Goal: Information Seeking & Learning: Learn about a topic

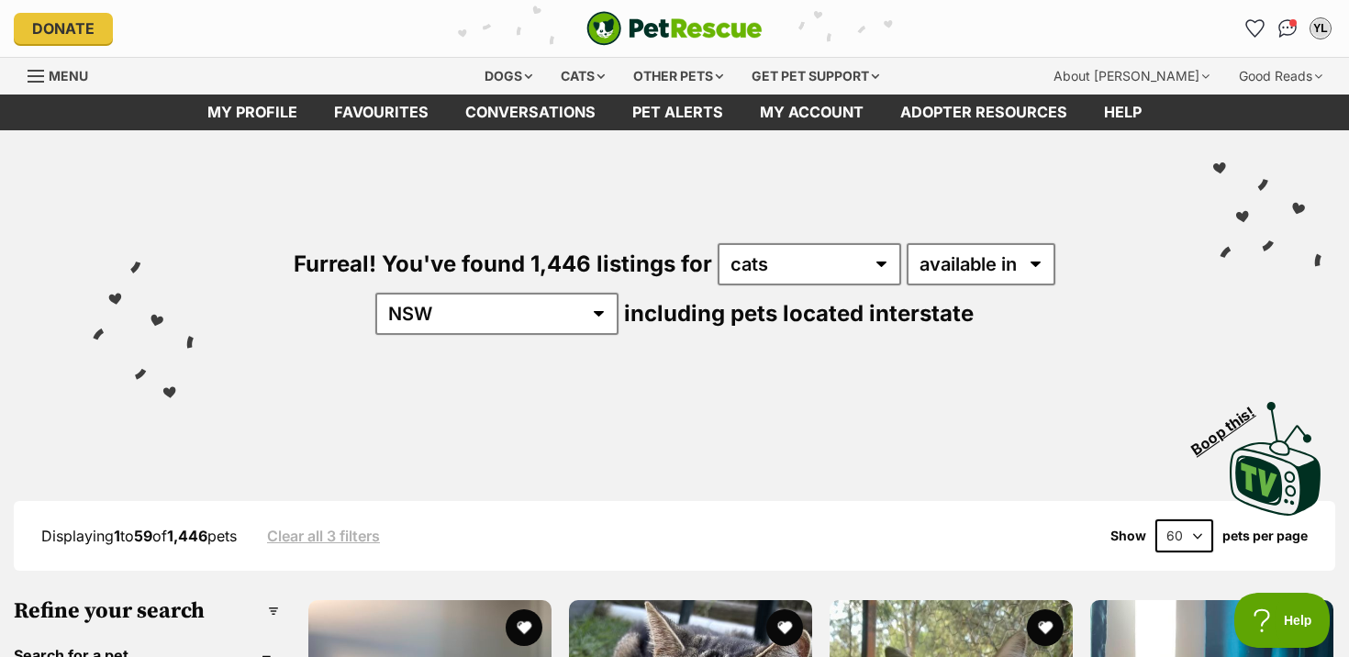
click at [66, 77] on span "Menu" at bounding box center [68, 76] width 39 height 16
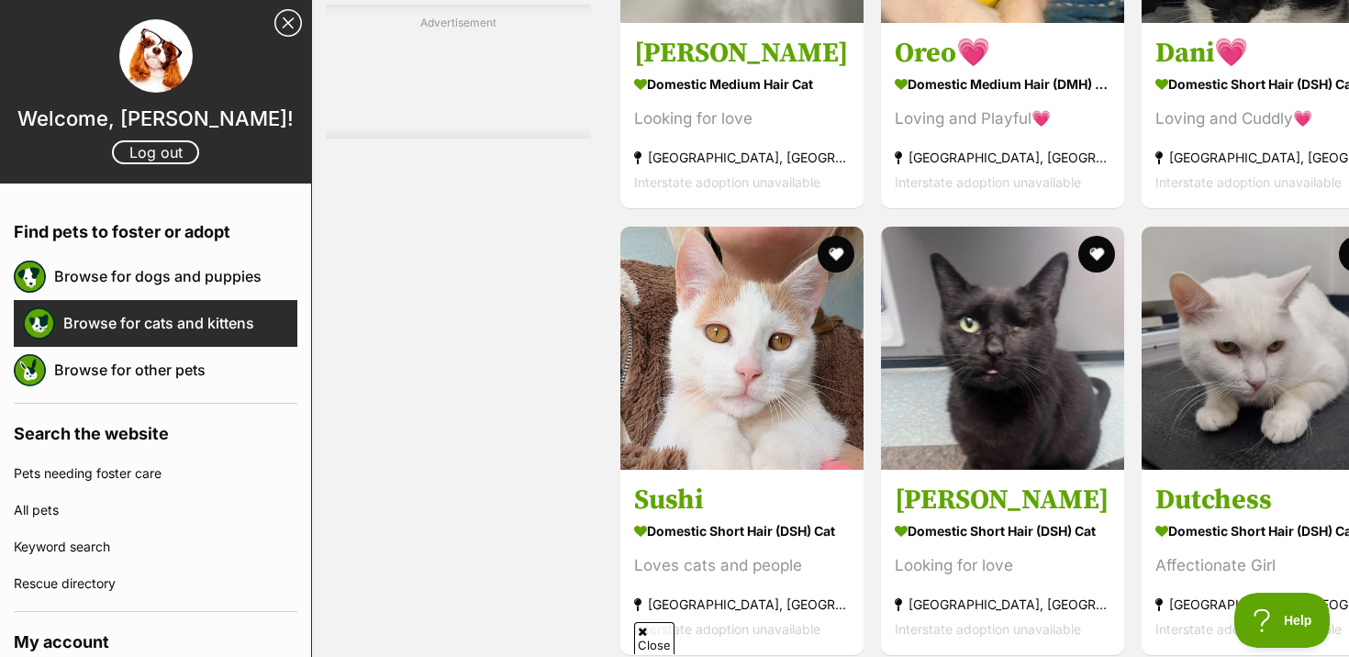
click at [100, 314] on link "Browse for cats and kittens" at bounding box center [180, 323] width 234 height 39
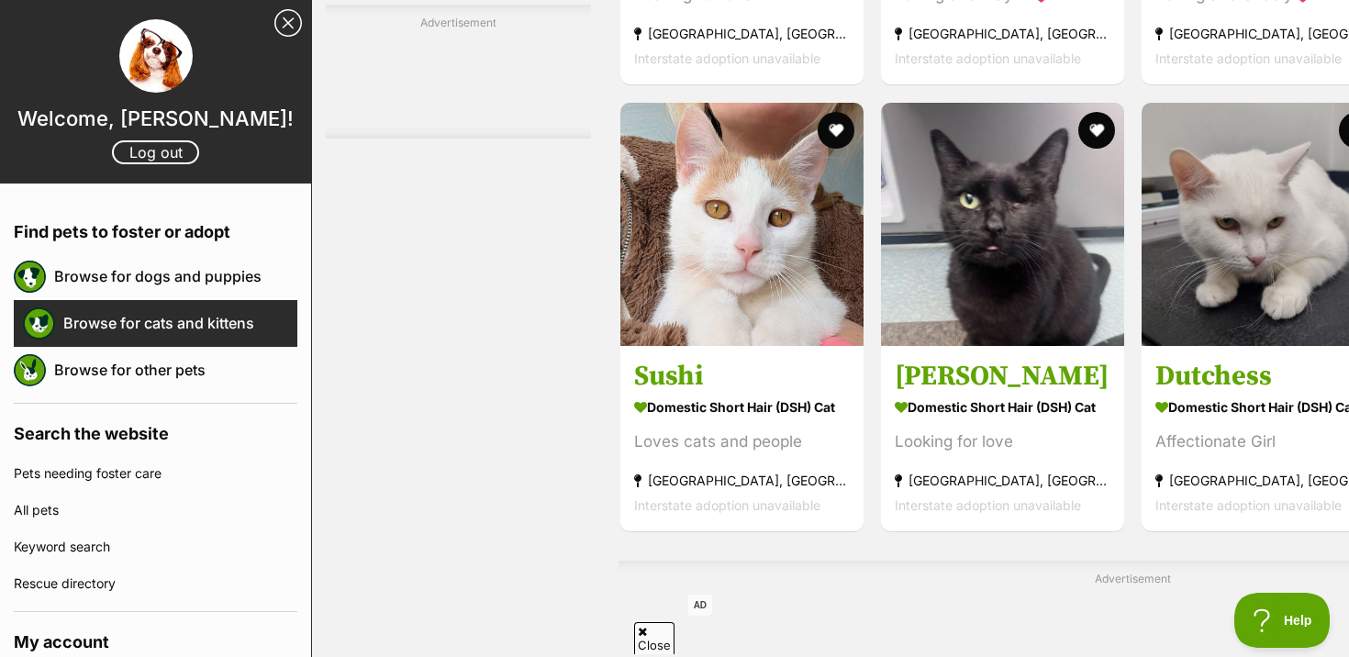
scroll to position [7116, 0]
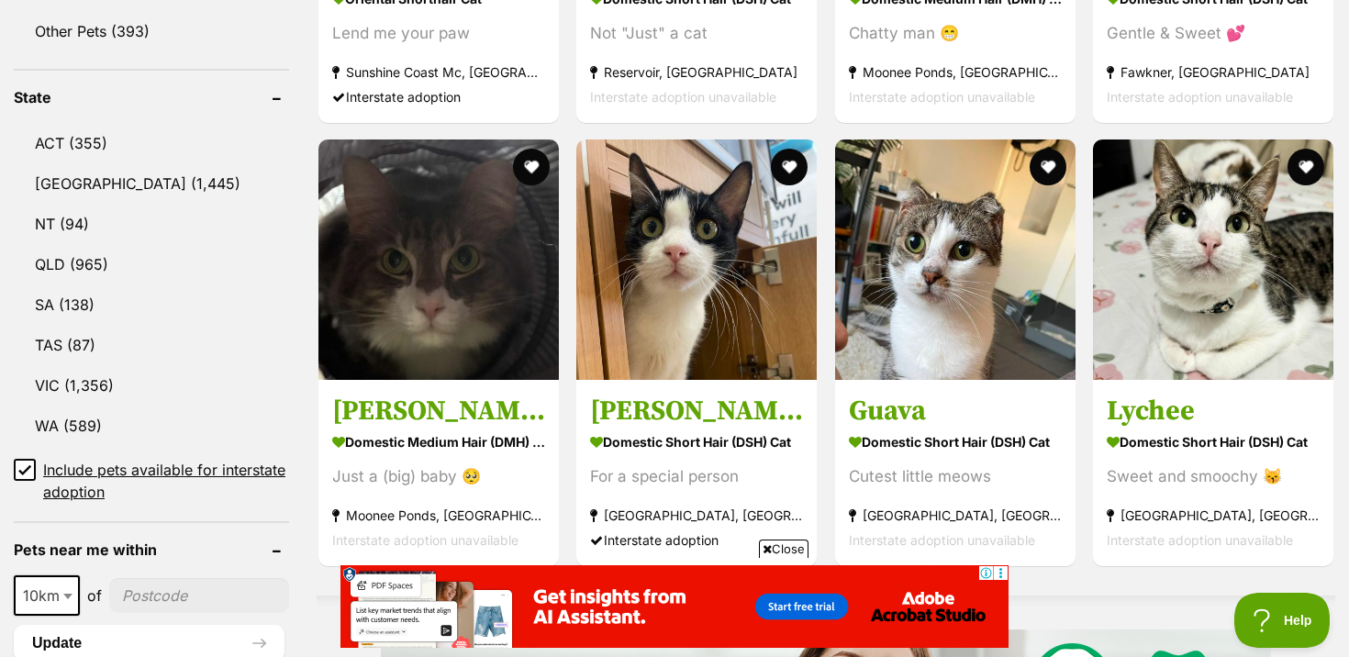
scroll to position [942, 0]
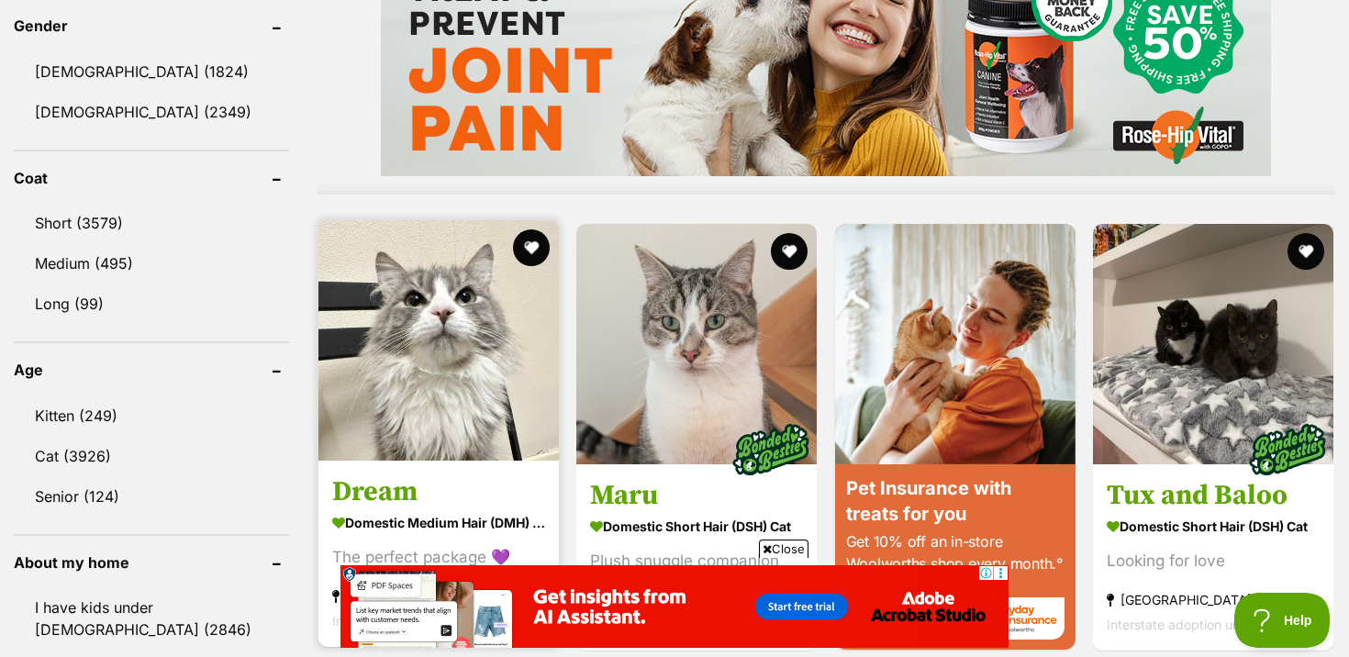
click at [516, 414] on img at bounding box center [438, 340] width 240 height 240
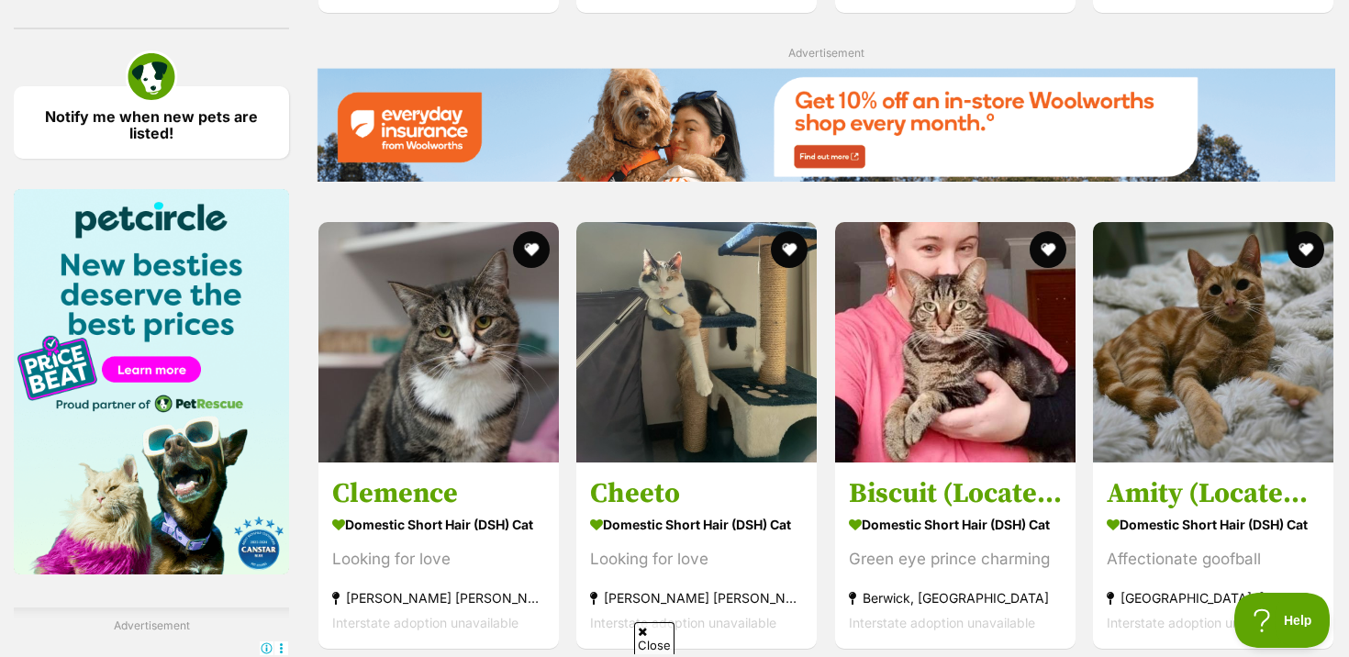
scroll to position [2667, 0]
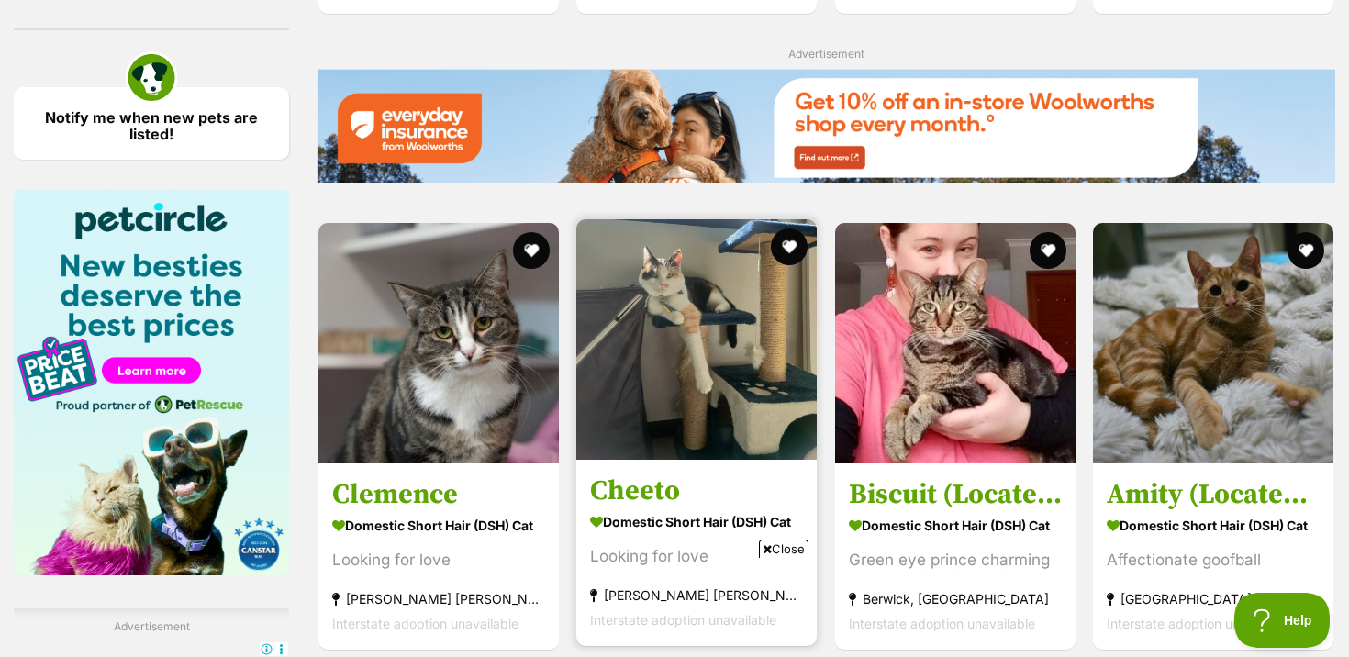
click at [727, 414] on img at bounding box center [696, 339] width 240 height 240
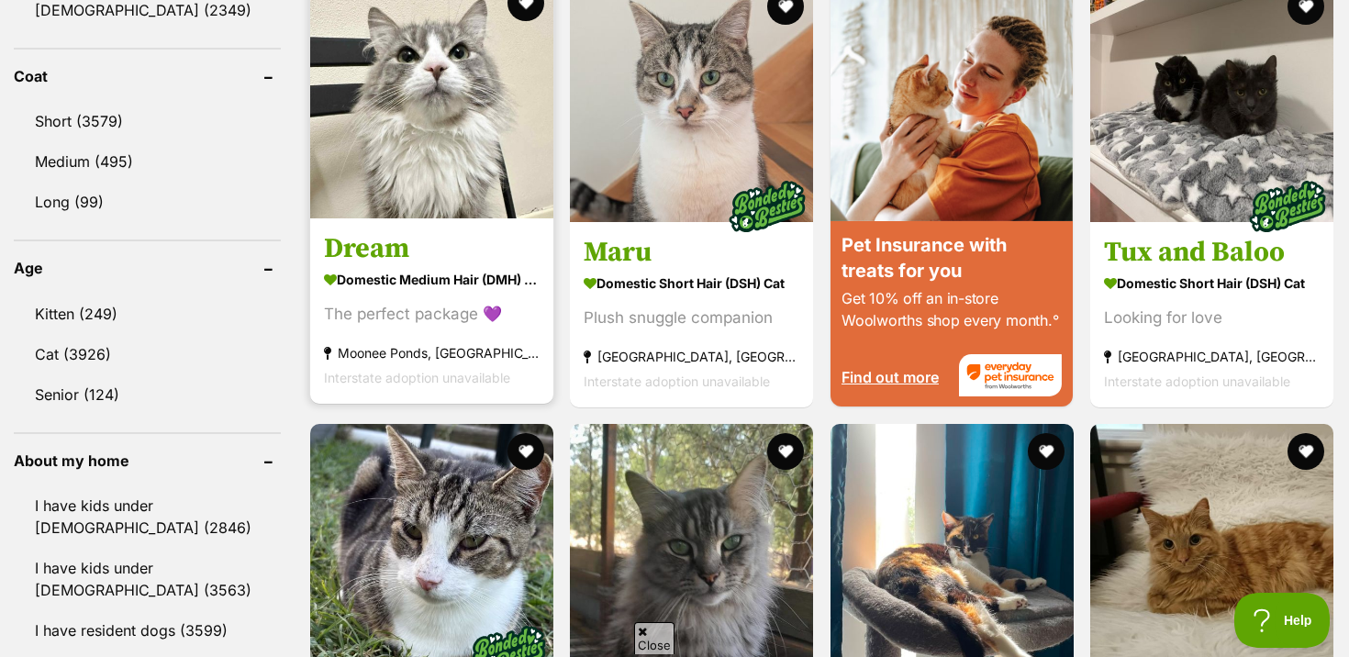
scroll to position [1688, 0]
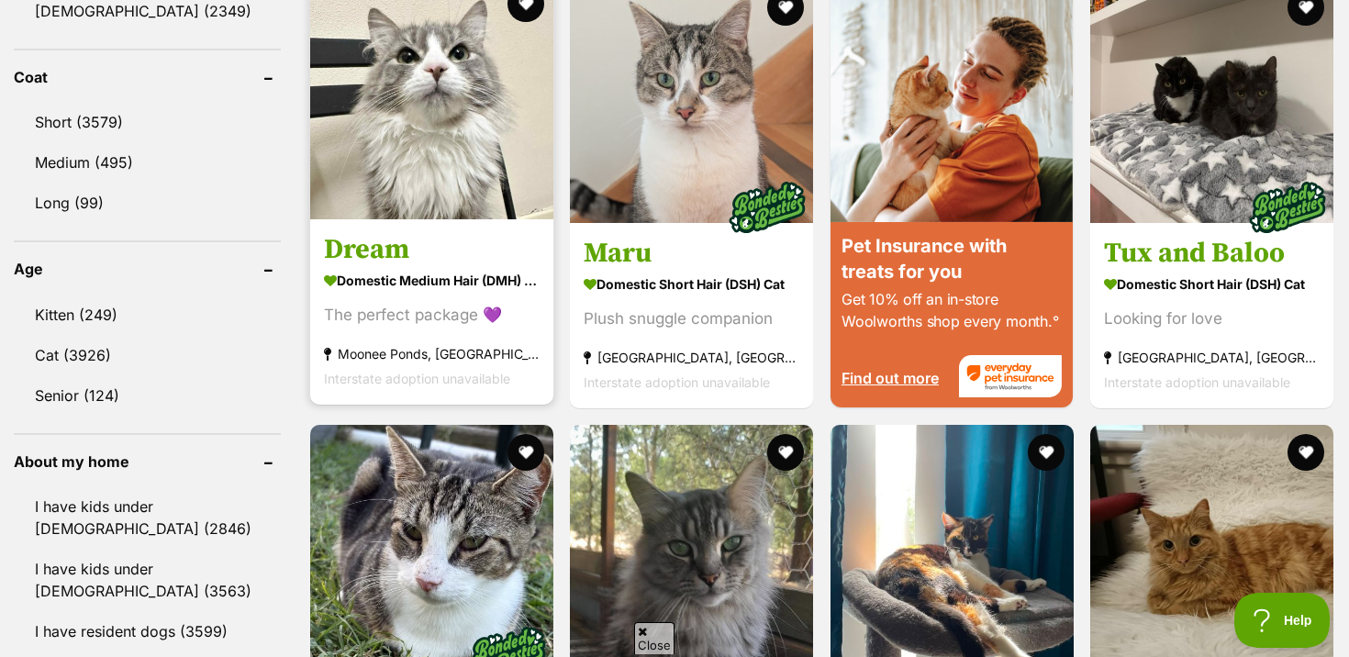
click at [428, 183] on img at bounding box center [431, 97] width 243 height 243
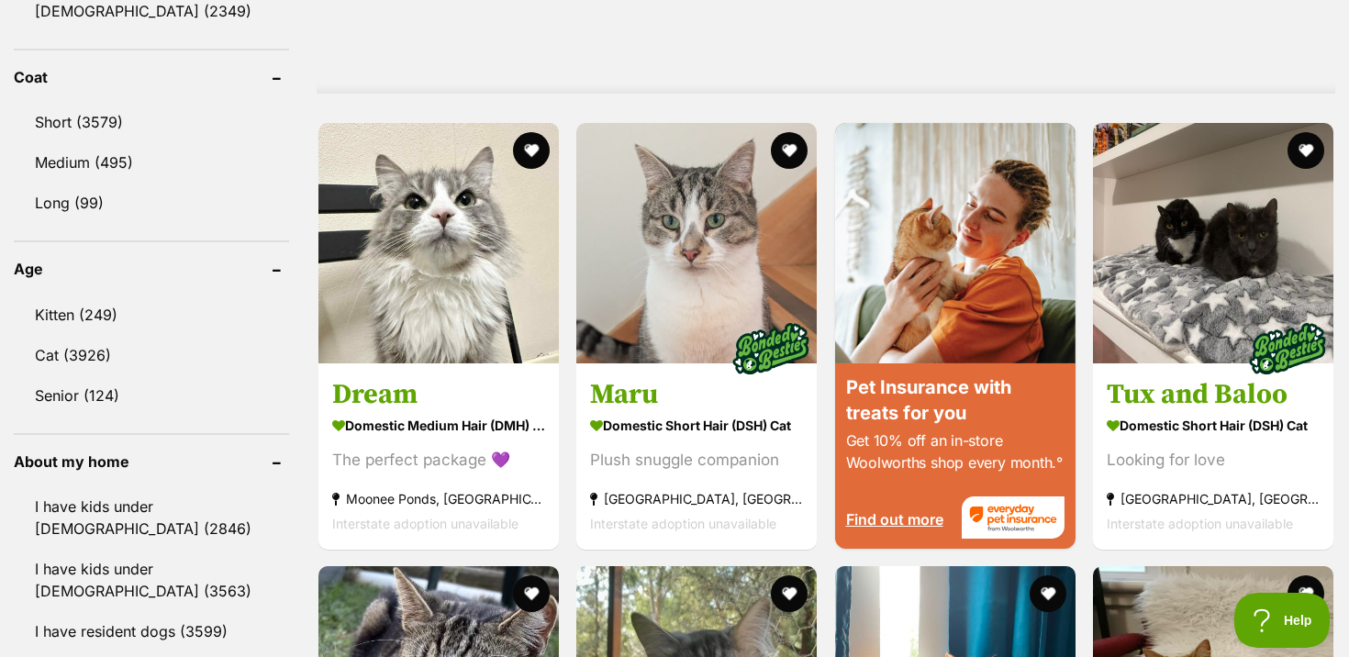
select select "NSW"
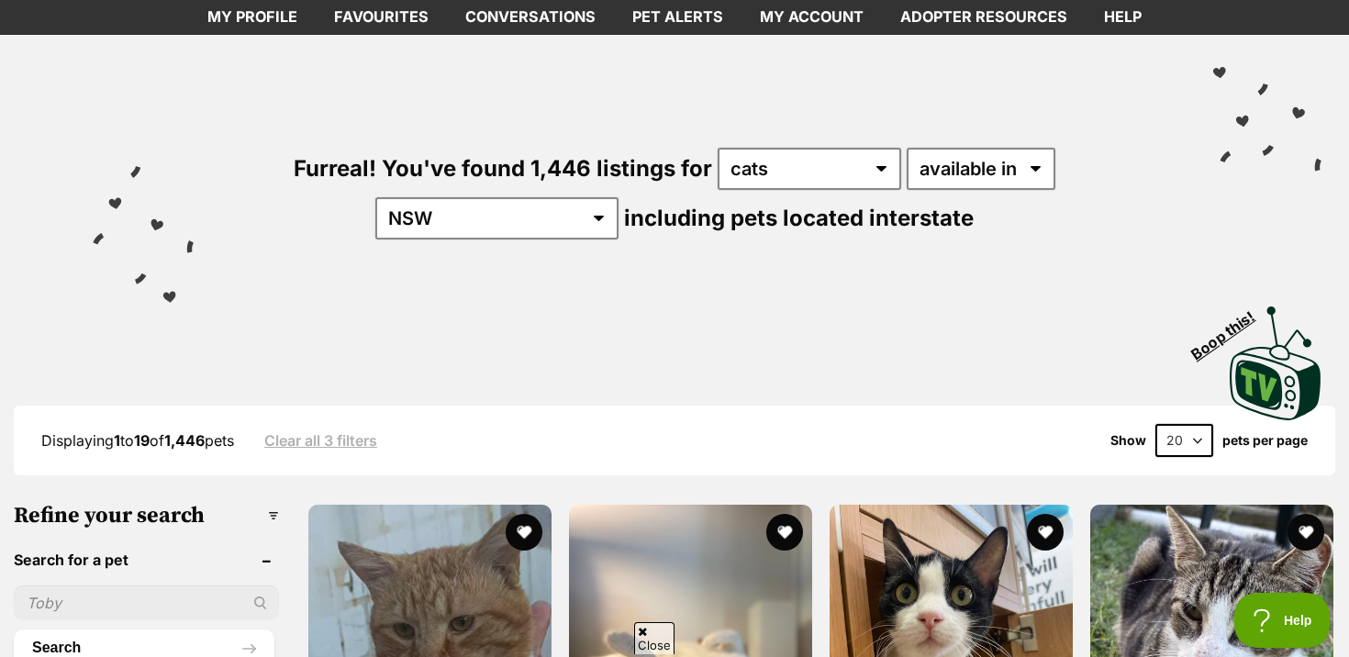
click at [1181, 438] on select "20 40 60" at bounding box center [1184, 440] width 58 height 33
select select "60"
click at [1155, 424] on select "20 40 60" at bounding box center [1184, 440] width 58 height 33
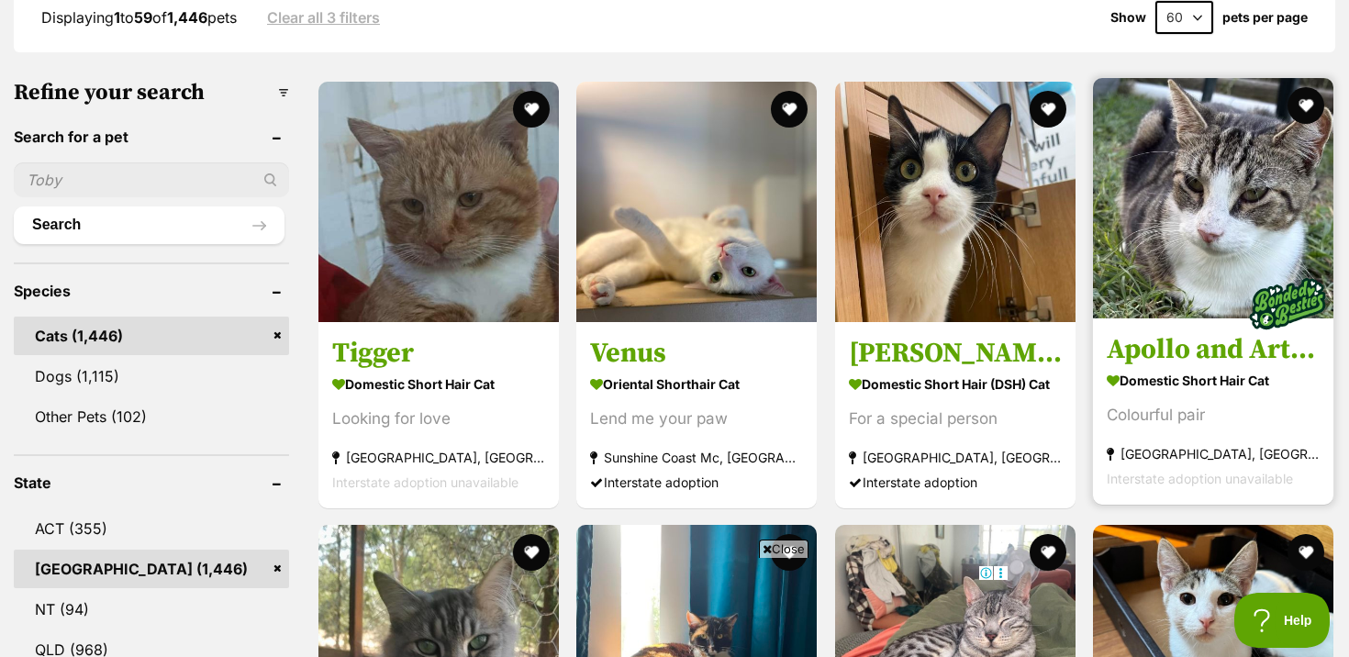
scroll to position [533, 0]
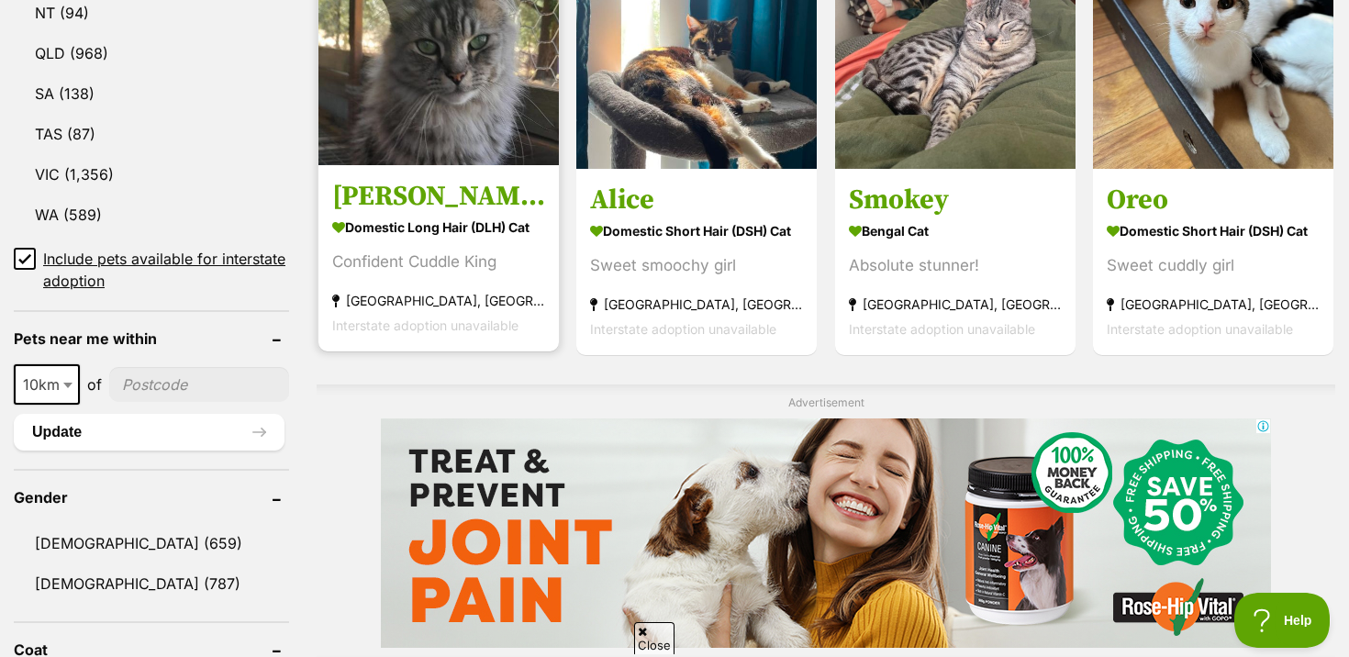
click at [495, 336] on link "Grandy Domestic Long Hair (DLH) Cat Confident Cuddle King Dubbo, NSW Interstate…" at bounding box center [438, 258] width 240 height 186
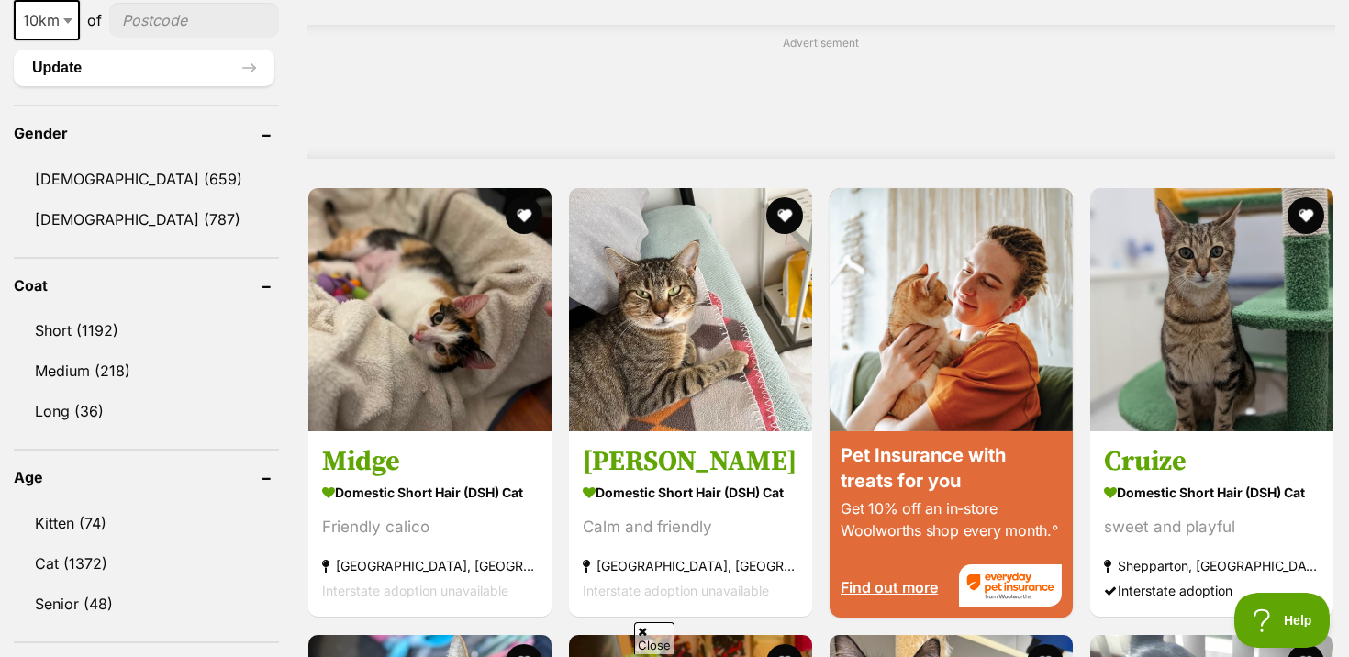
scroll to position [1481, 0]
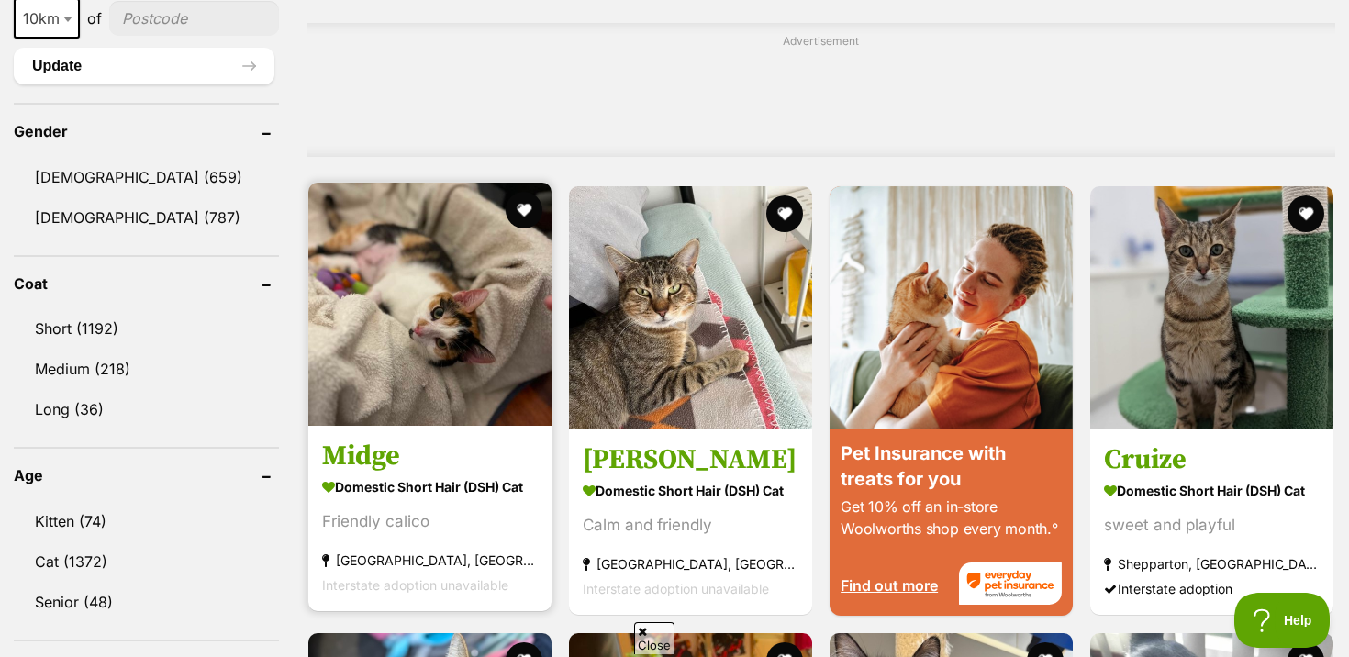
click at [472, 512] on section "Domestic Short Hair (DSH) Cat Friendly calico [GEOGRAPHIC_DATA], [GEOGRAPHIC_DA…" at bounding box center [430, 536] width 216 height 124
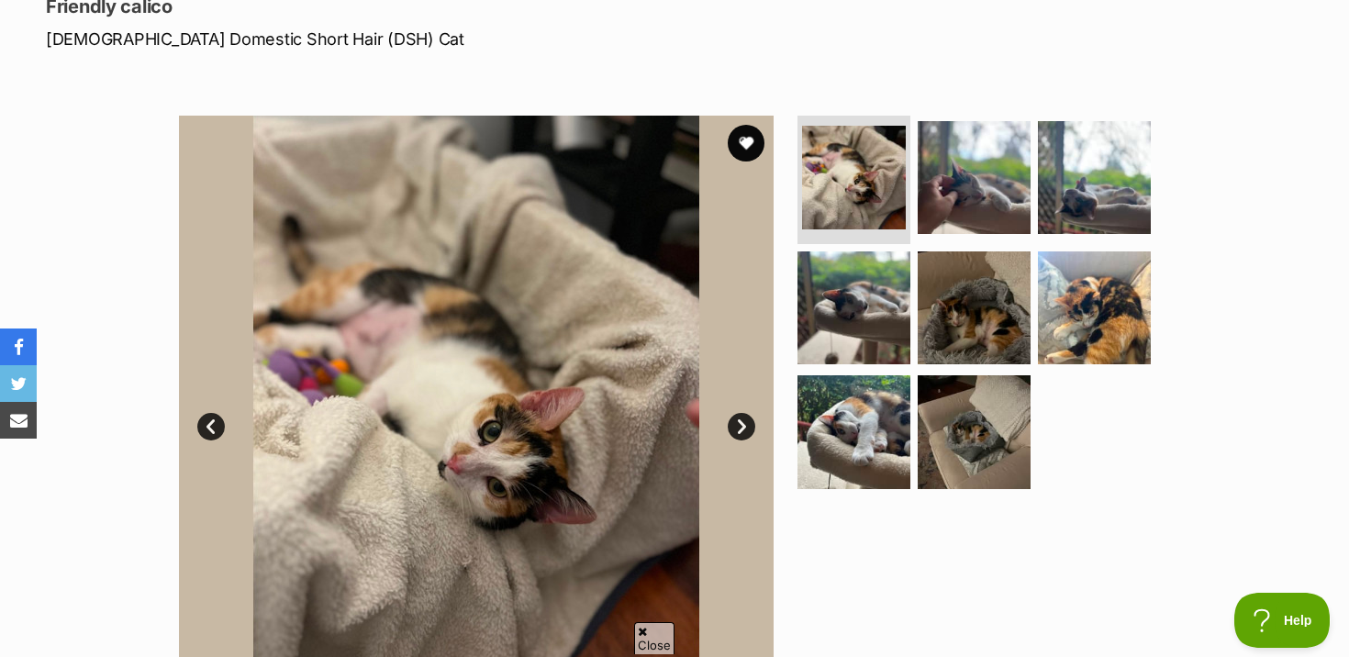
scroll to position [312, 0]
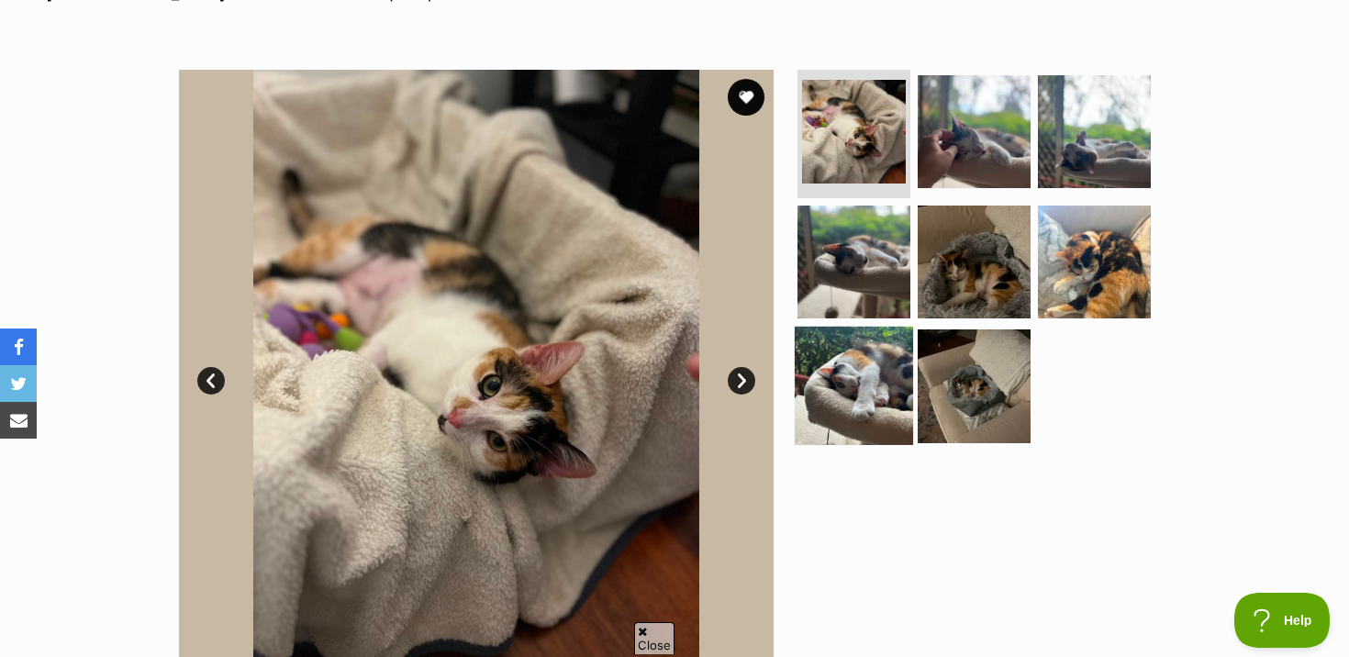
click at [853, 414] on img at bounding box center [854, 386] width 118 height 118
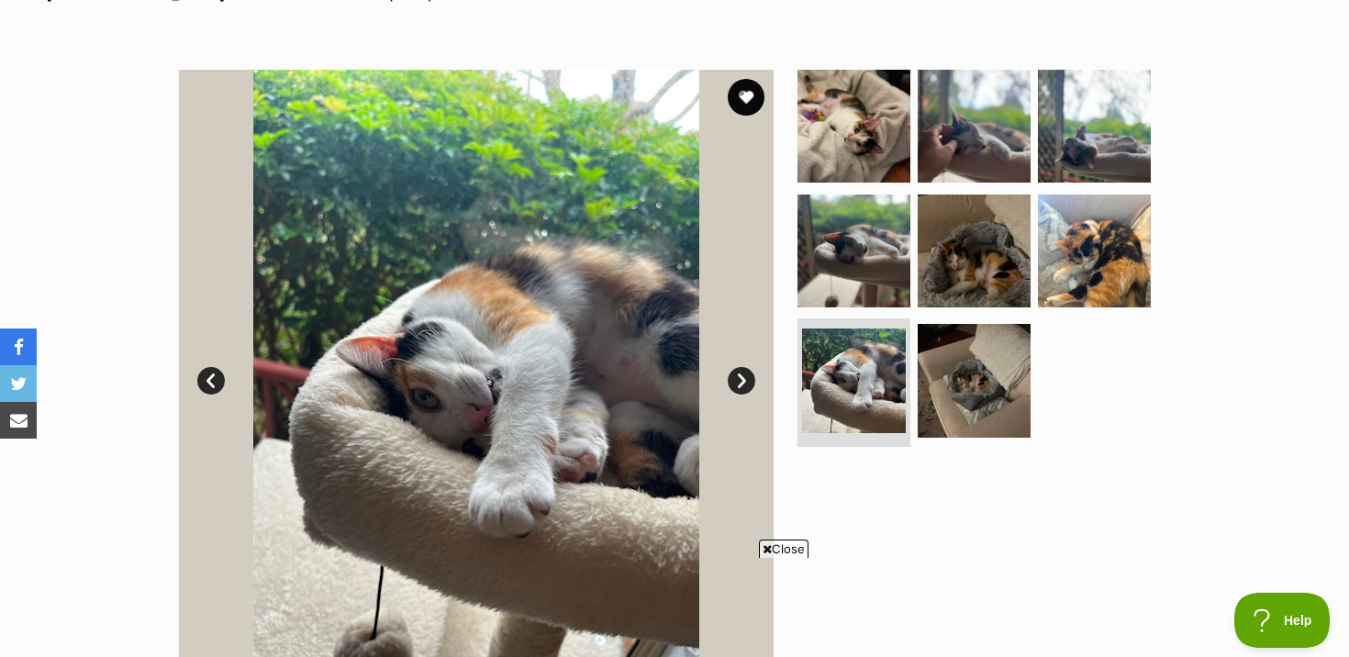
scroll to position [0, 0]
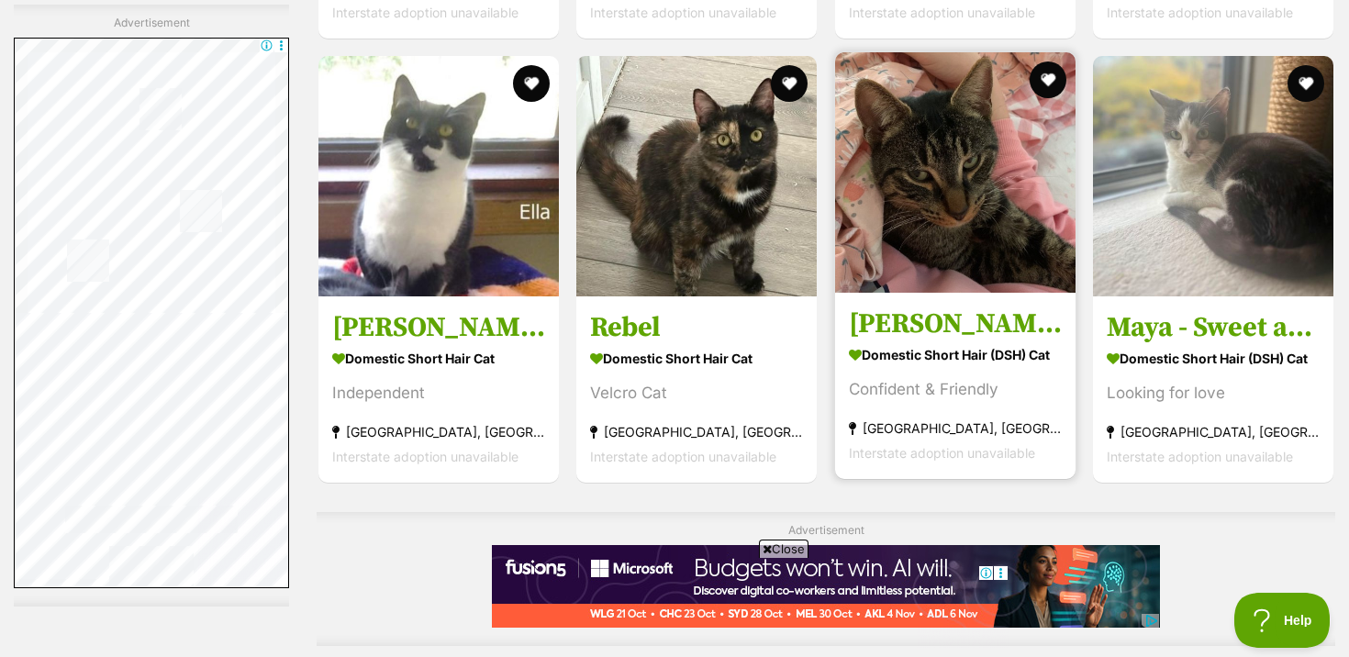
scroll to position [4040, 0]
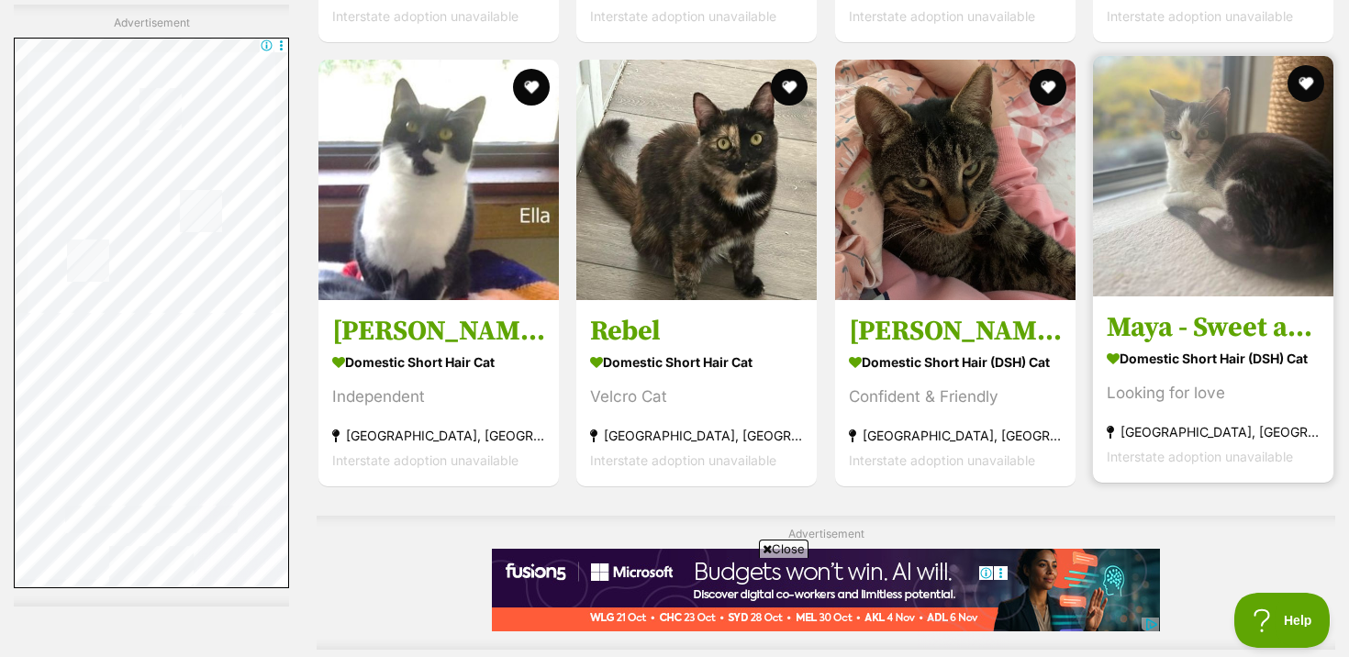
click at [1153, 421] on strong "Randwick, NSW" at bounding box center [1213, 431] width 213 height 25
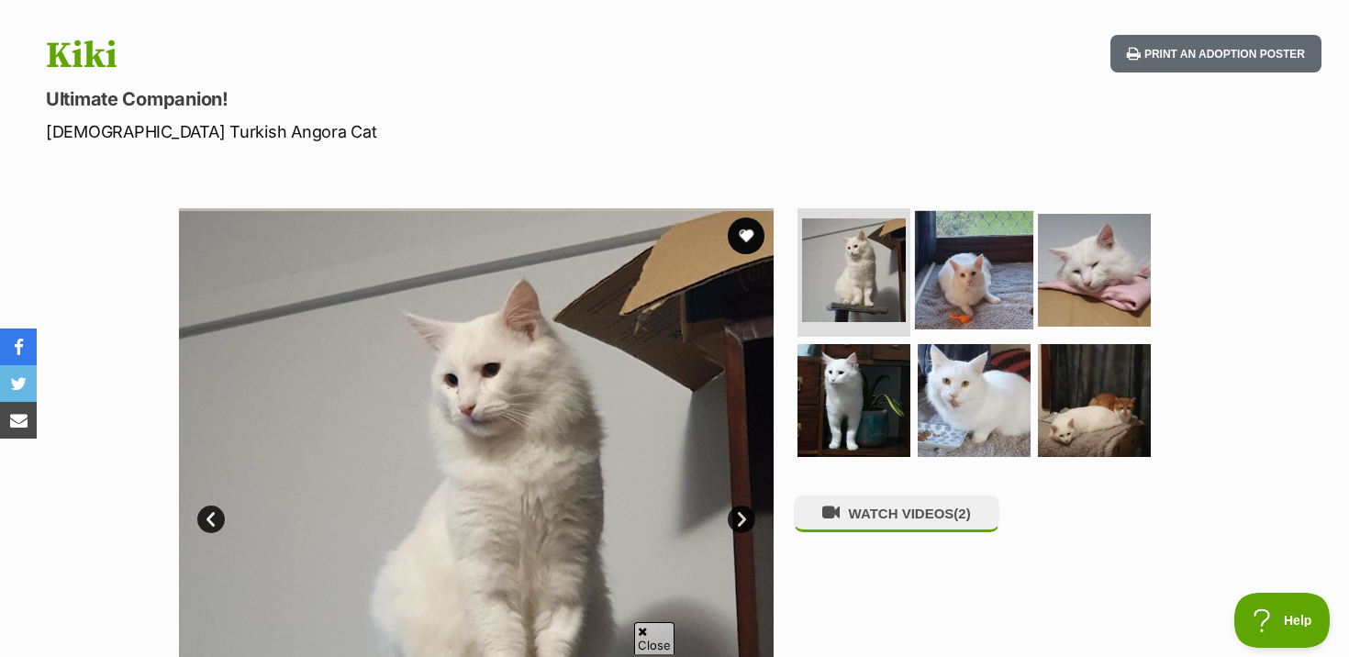
click at [974, 266] on img at bounding box center [974, 270] width 118 height 118
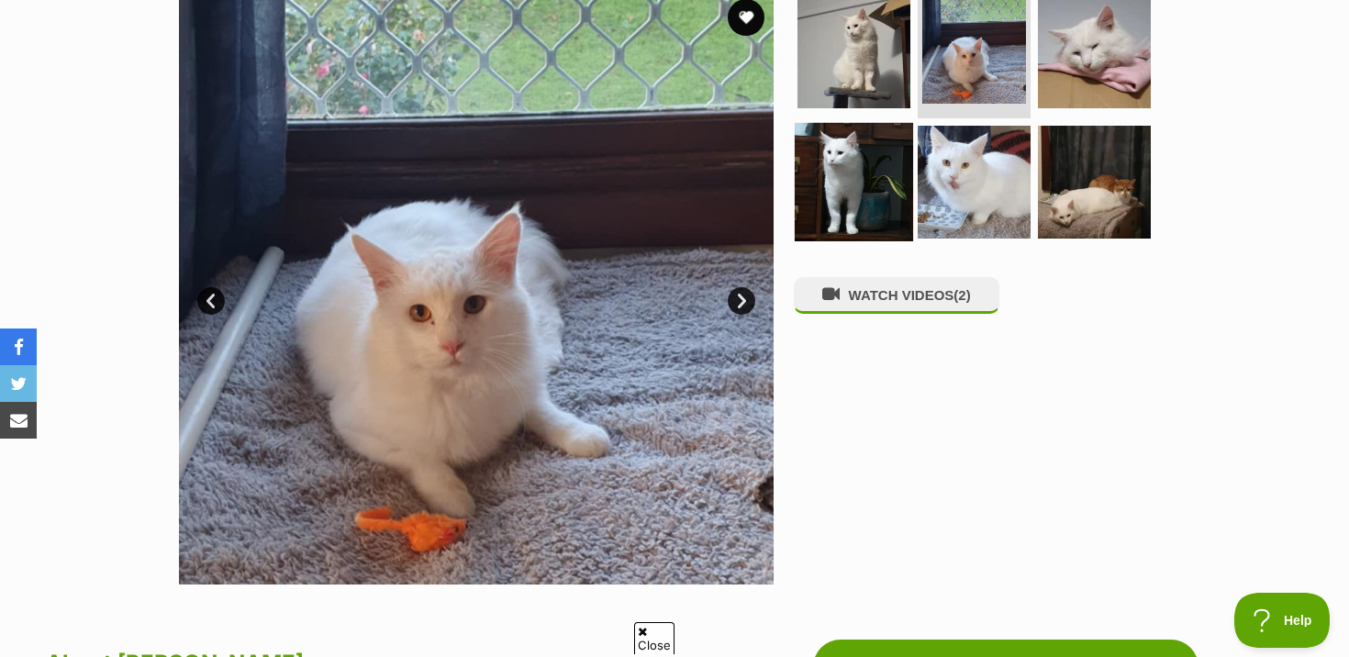
click at [866, 204] on img at bounding box center [854, 181] width 118 height 118
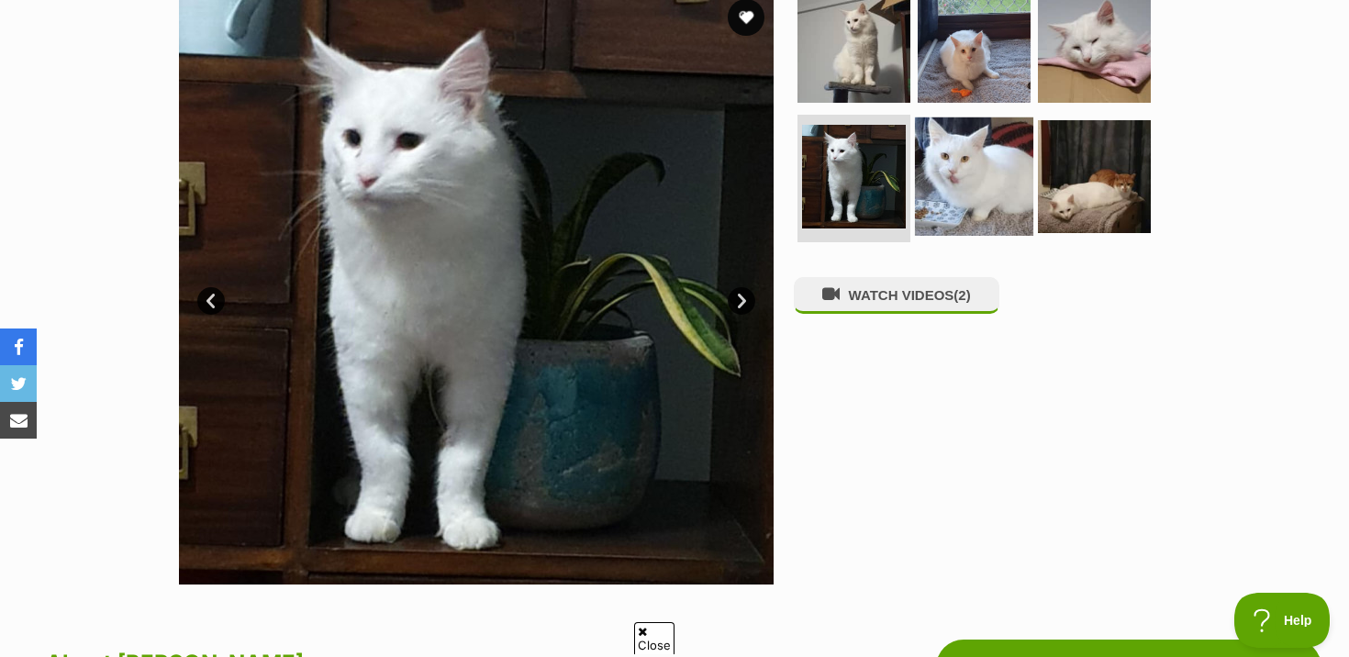
click at [941, 190] on img at bounding box center [974, 176] width 118 height 118
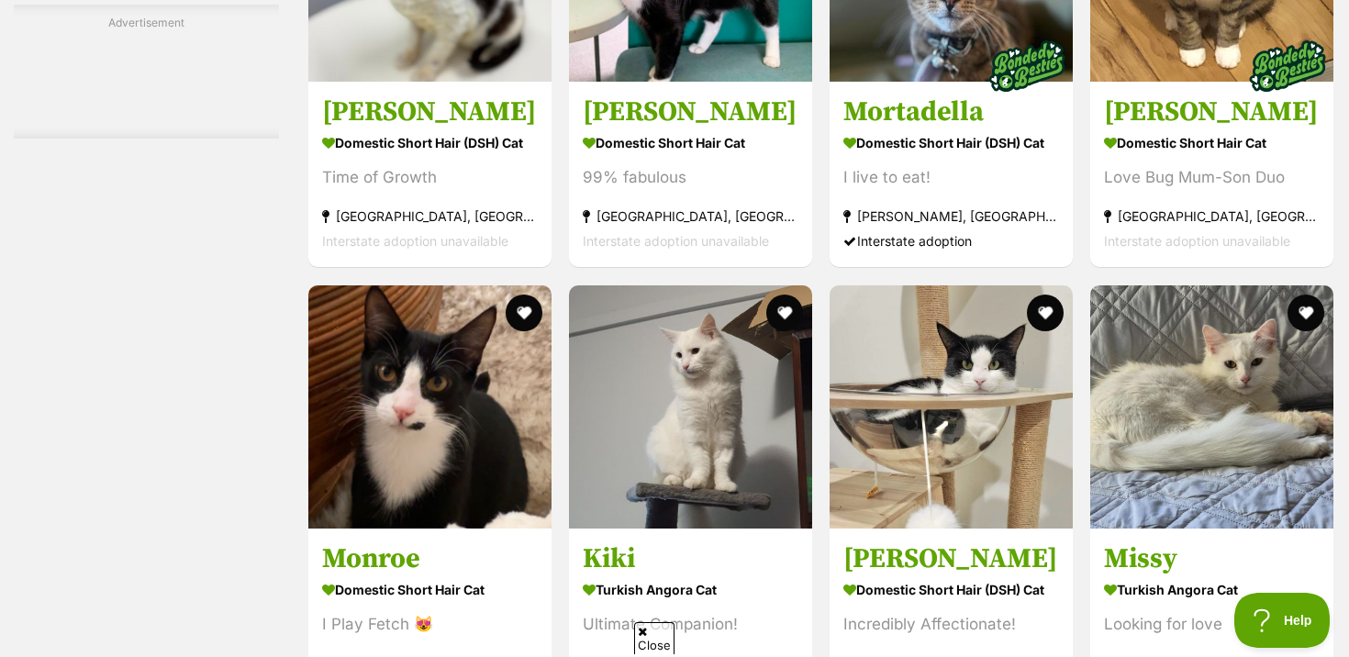
scroll to position [5306, 0]
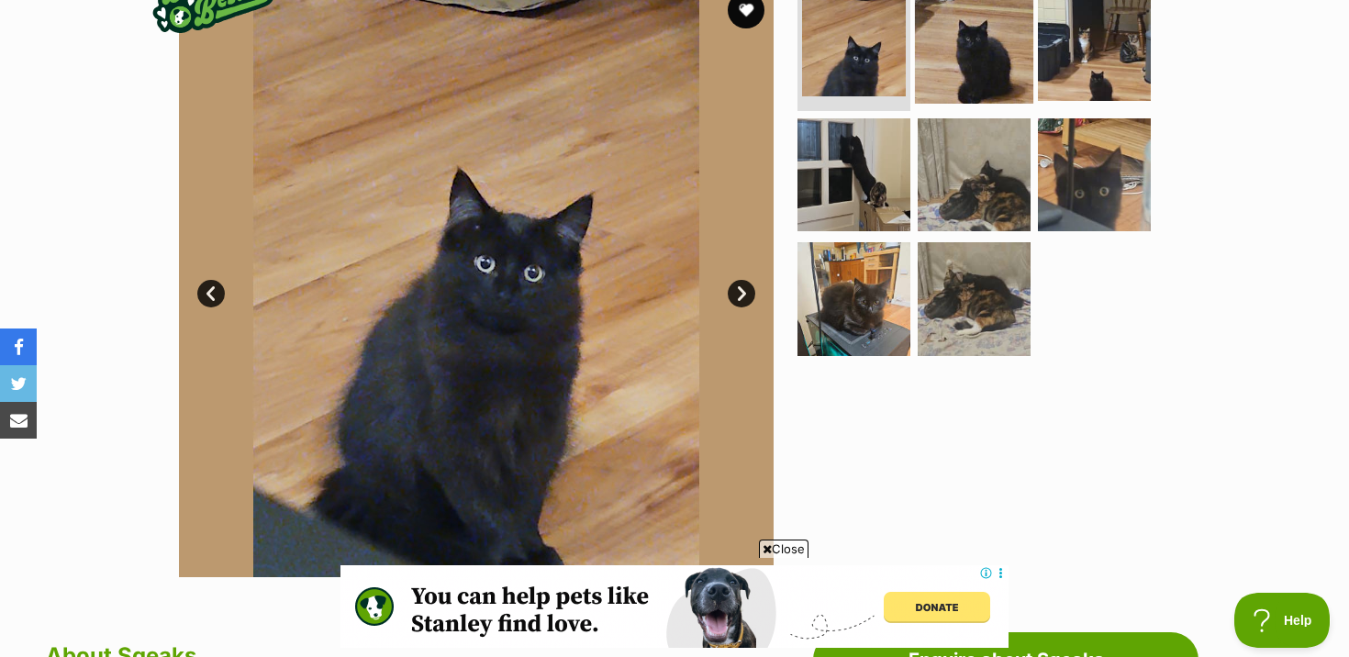
click at [980, 58] on img at bounding box center [974, 44] width 118 height 118
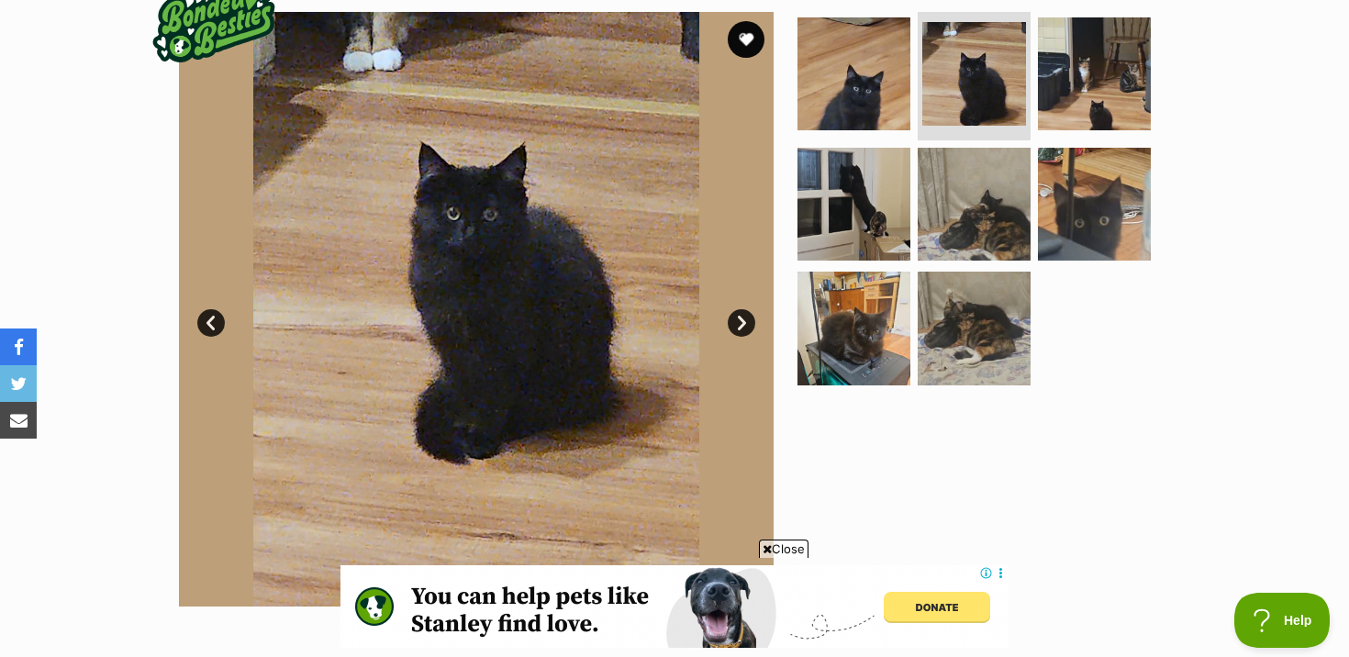
scroll to position [369, 0]
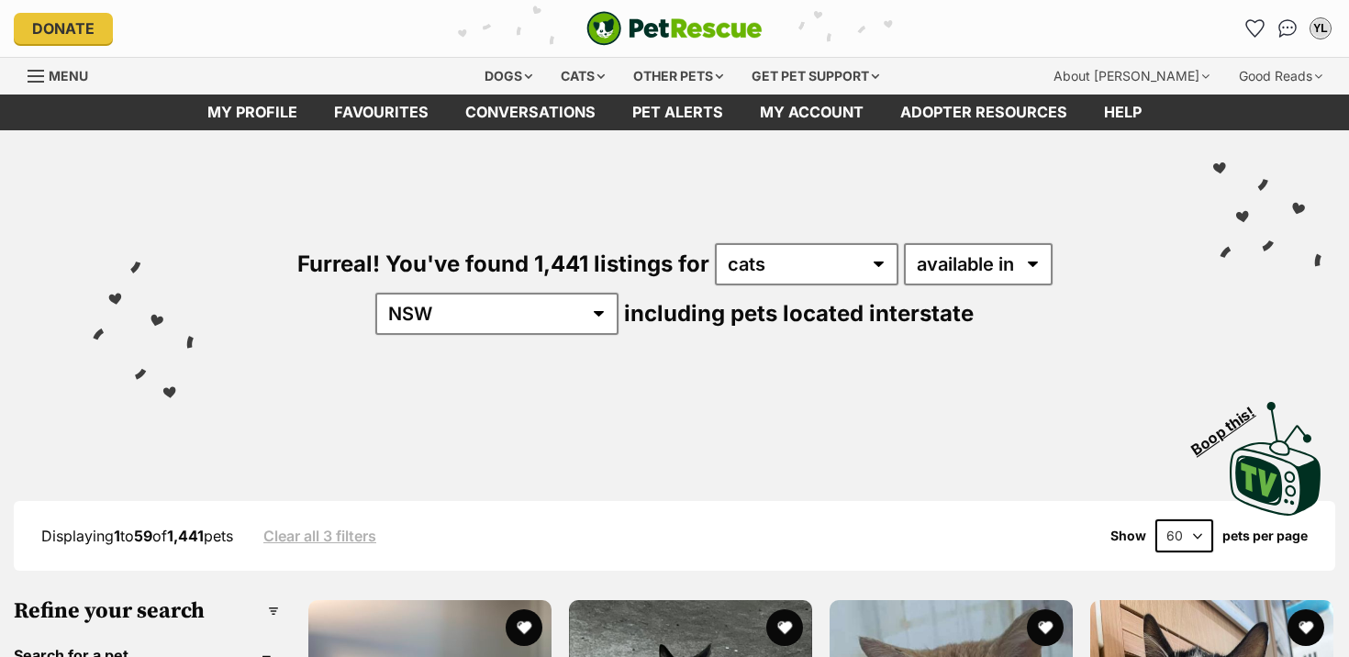
click at [61, 70] on span "Menu" at bounding box center [68, 76] width 39 height 16
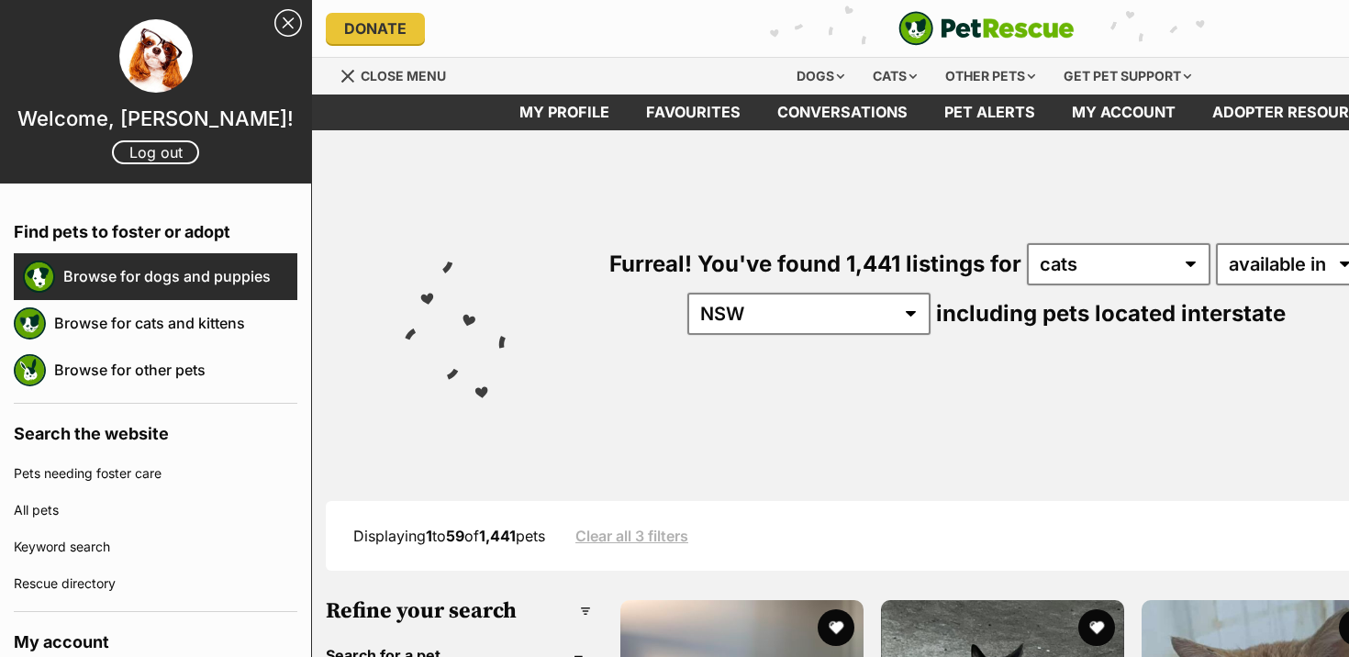
scroll to position [0, 312]
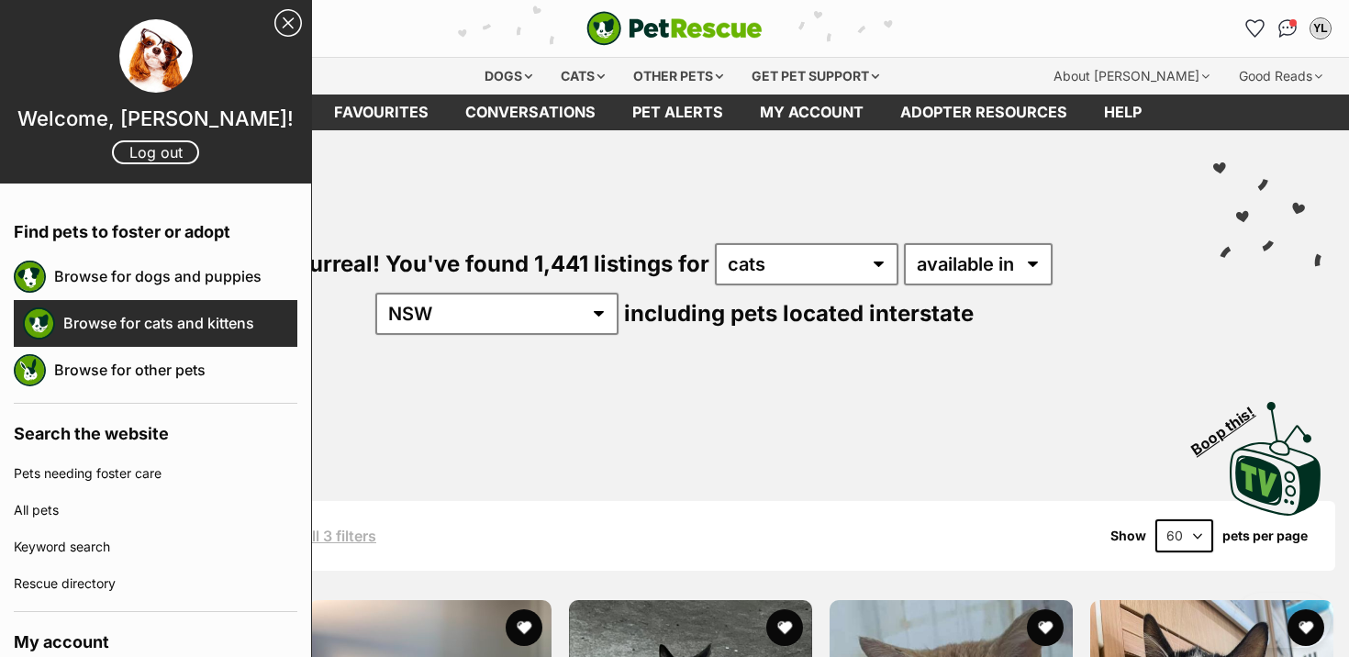
click at [110, 309] on link "Browse for cats and kittens" at bounding box center [180, 323] width 234 height 39
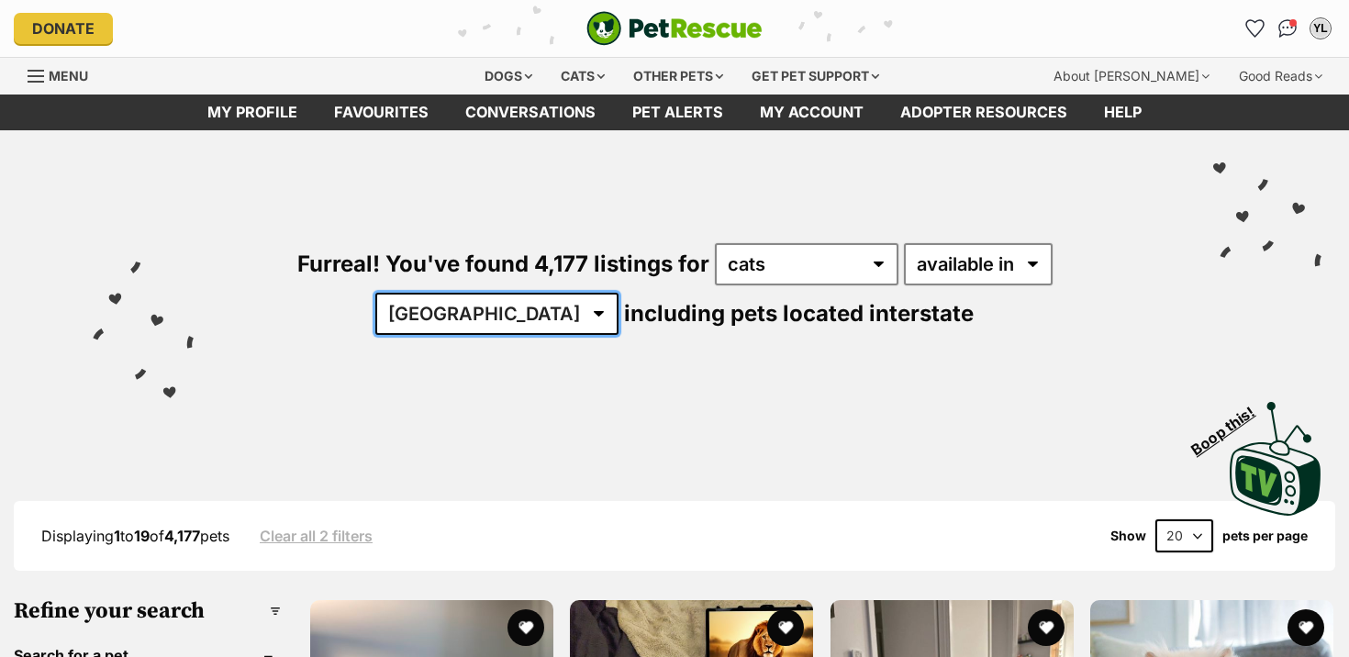
click at [618, 293] on select "[GEOGRAPHIC_DATA] [GEOGRAPHIC_DATA] [GEOGRAPHIC_DATA] [GEOGRAPHIC_DATA] [GEOGRA…" at bounding box center [496, 314] width 243 height 42
select select "NSW"
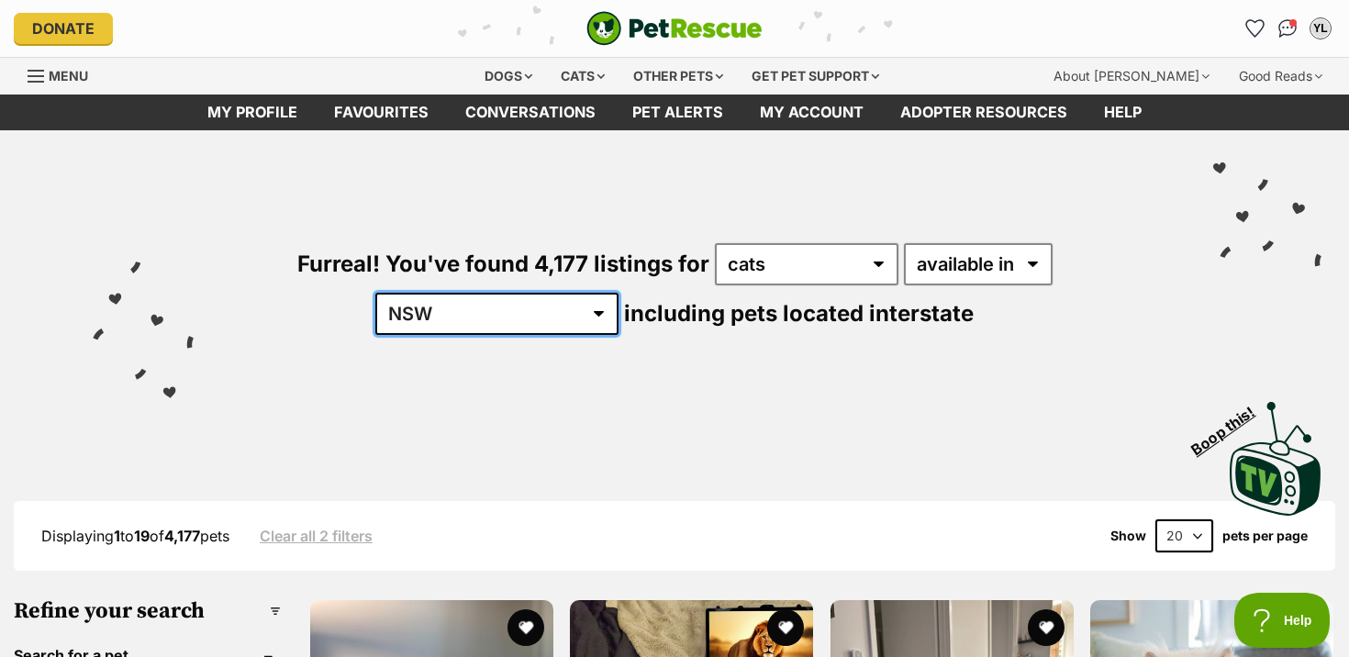
click at [618, 293] on select "[GEOGRAPHIC_DATA] [GEOGRAPHIC_DATA] [GEOGRAPHIC_DATA] [GEOGRAPHIC_DATA] [GEOGRA…" at bounding box center [496, 314] width 243 height 42
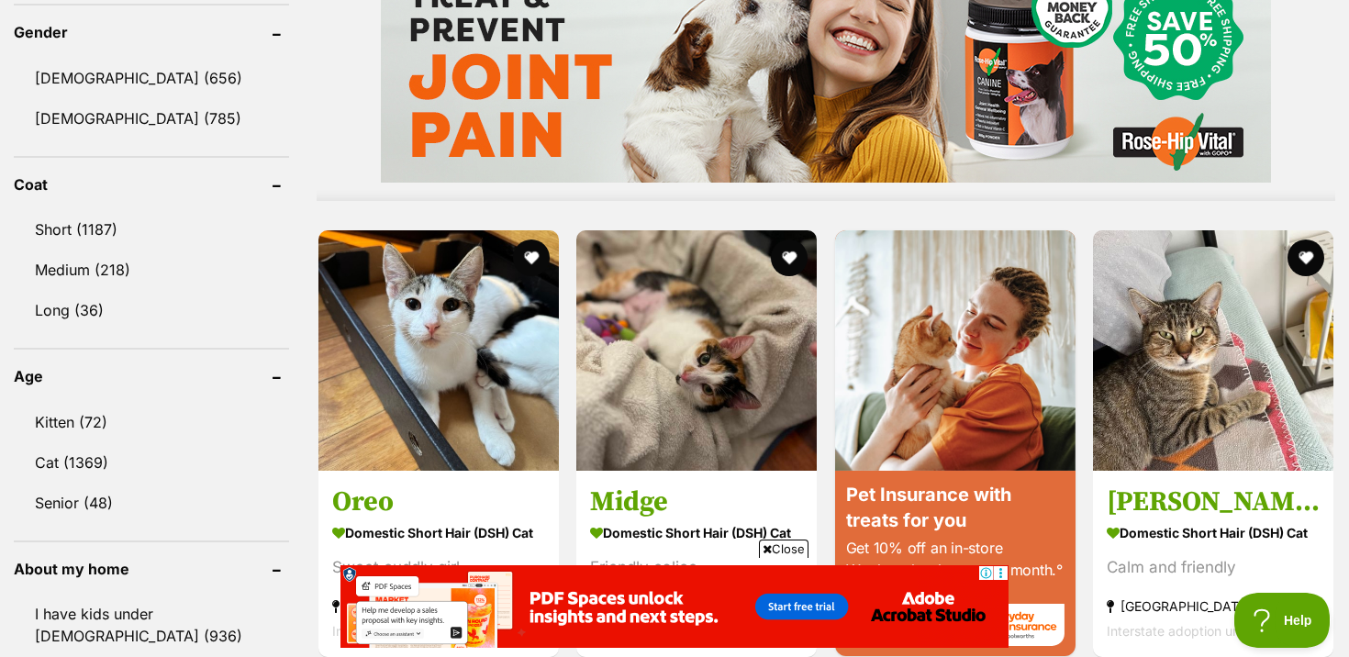
scroll to position [1670, 0]
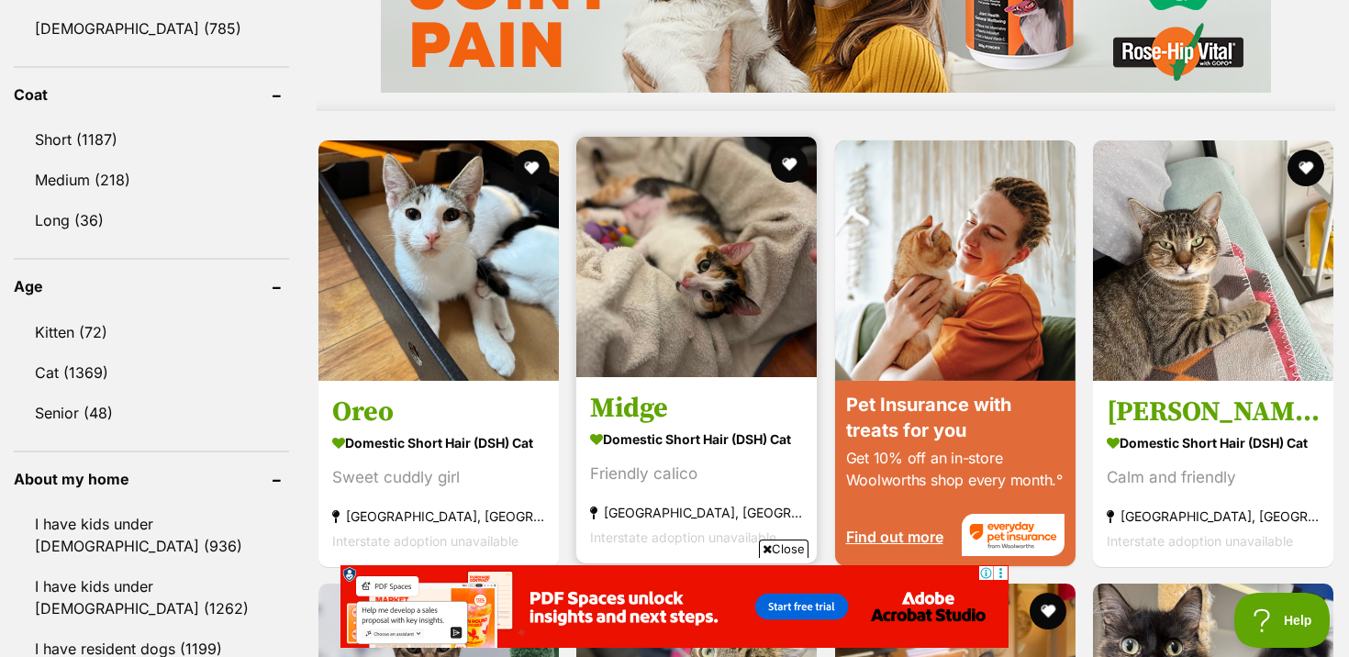
click at [664, 415] on h3 "Midge" at bounding box center [696, 407] width 213 height 35
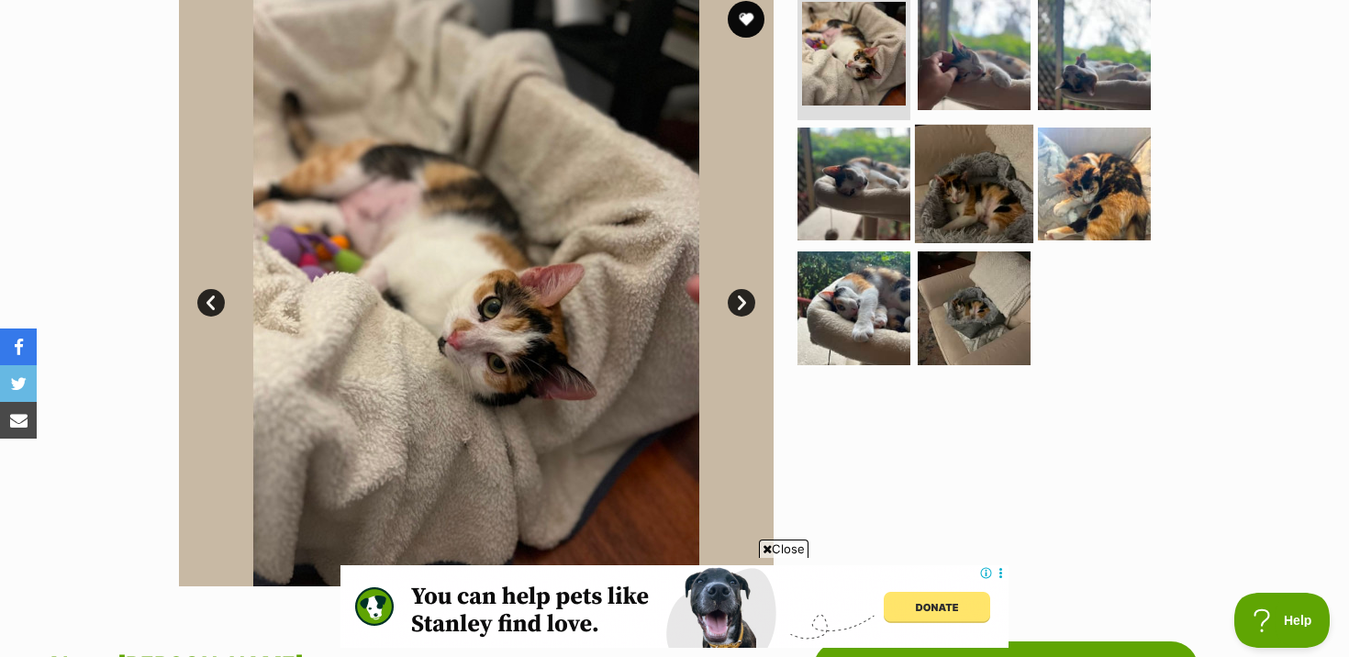
scroll to position [392, 0]
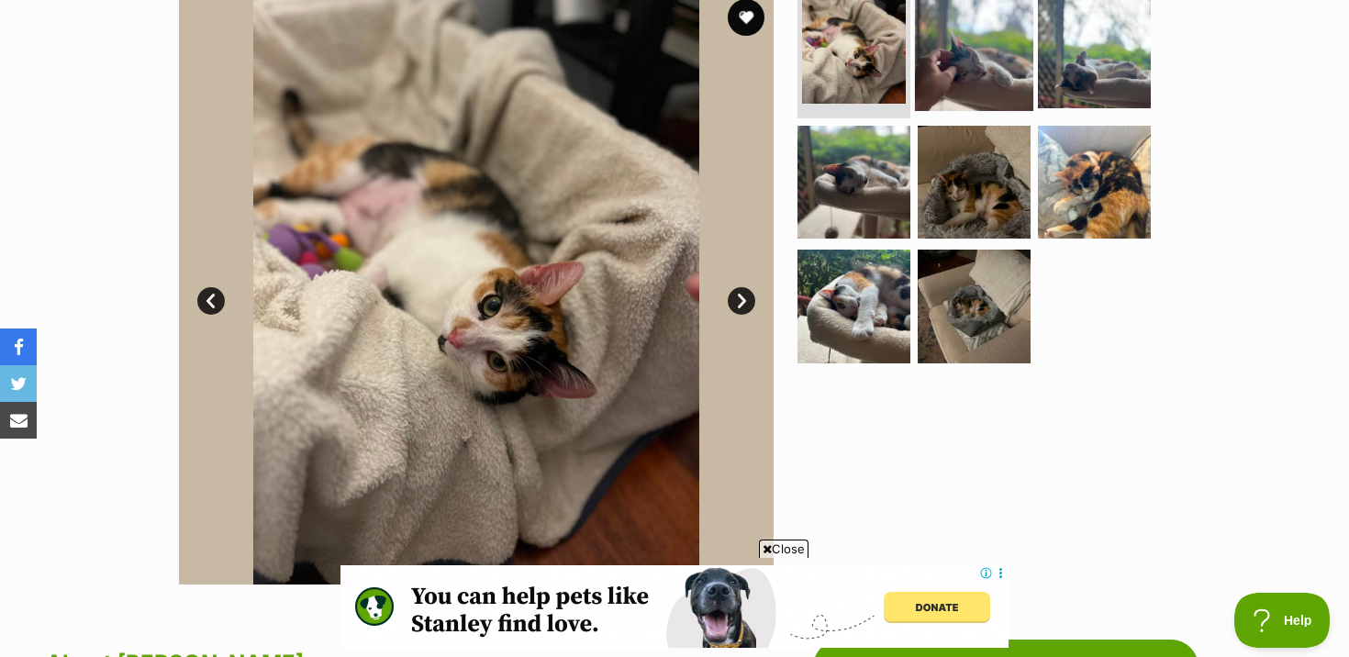
click at [958, 64] on img at bounding box center [974, 52] width 118 height 118
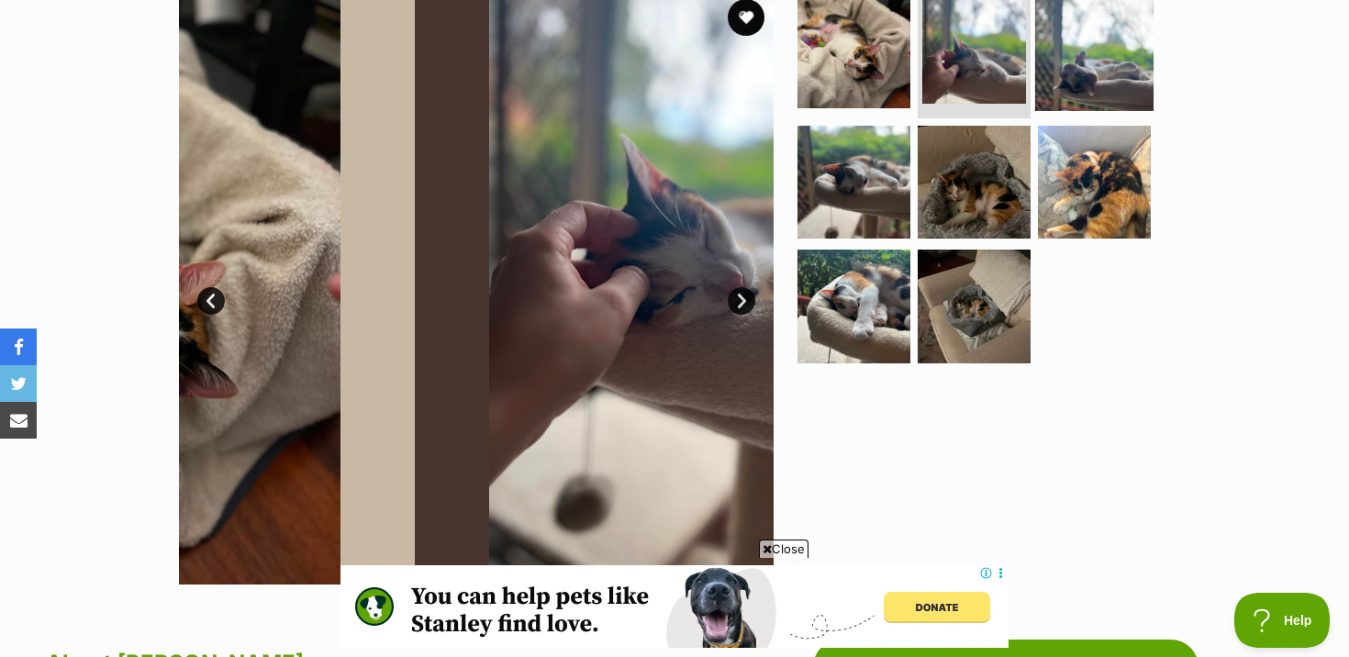
scroll to position [0, 0]
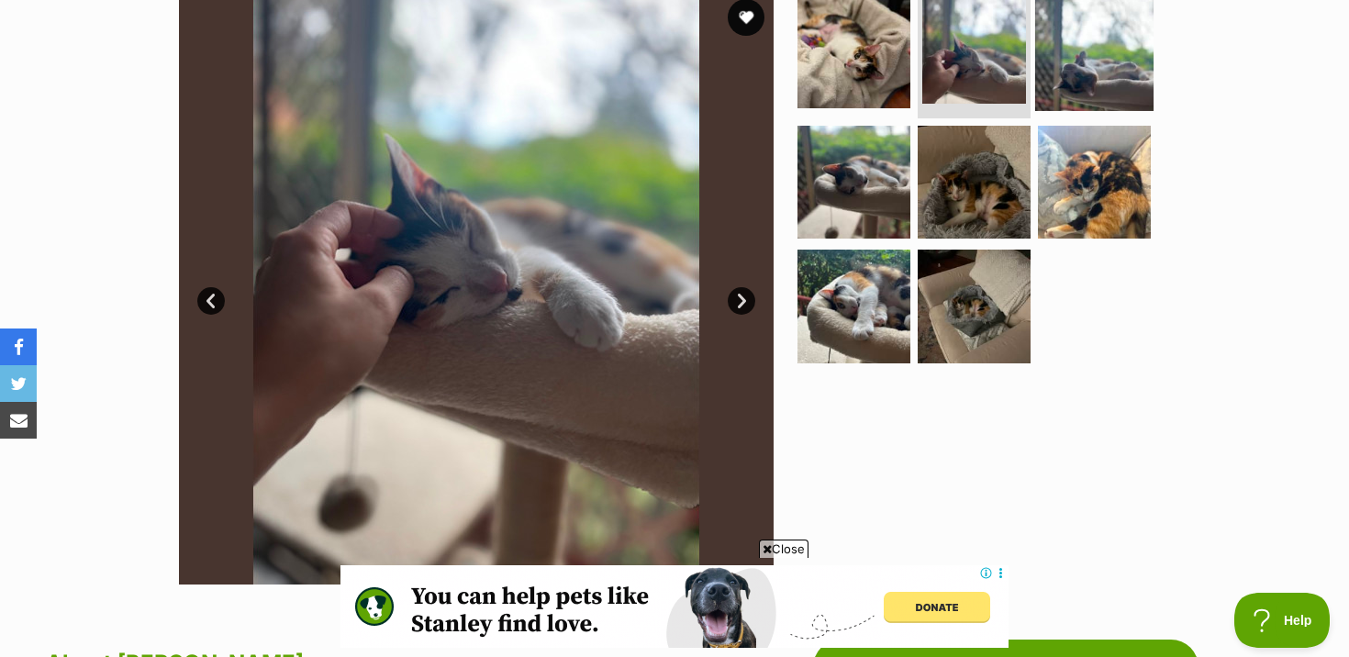
click at [1079, 47] on img at bounding box center [1094, 52] width 118 height 118
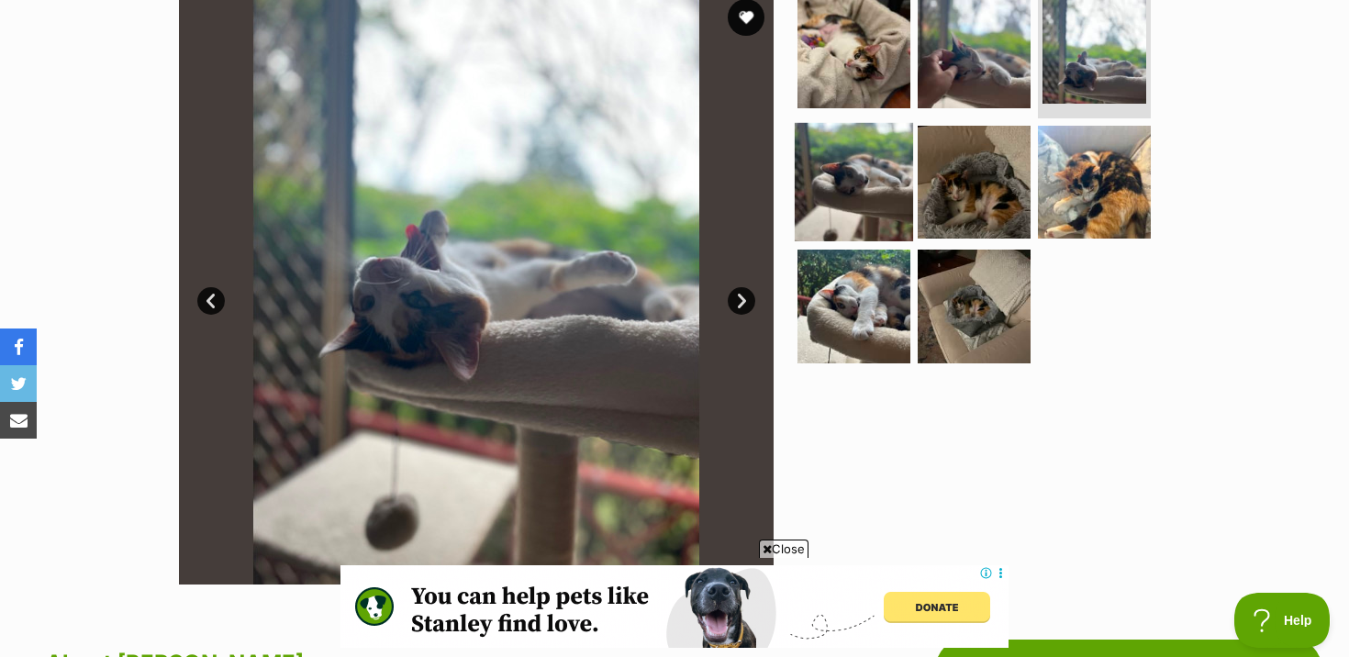
click at [878, 184] on img at bounding box center [854, 181] width 118 height 118
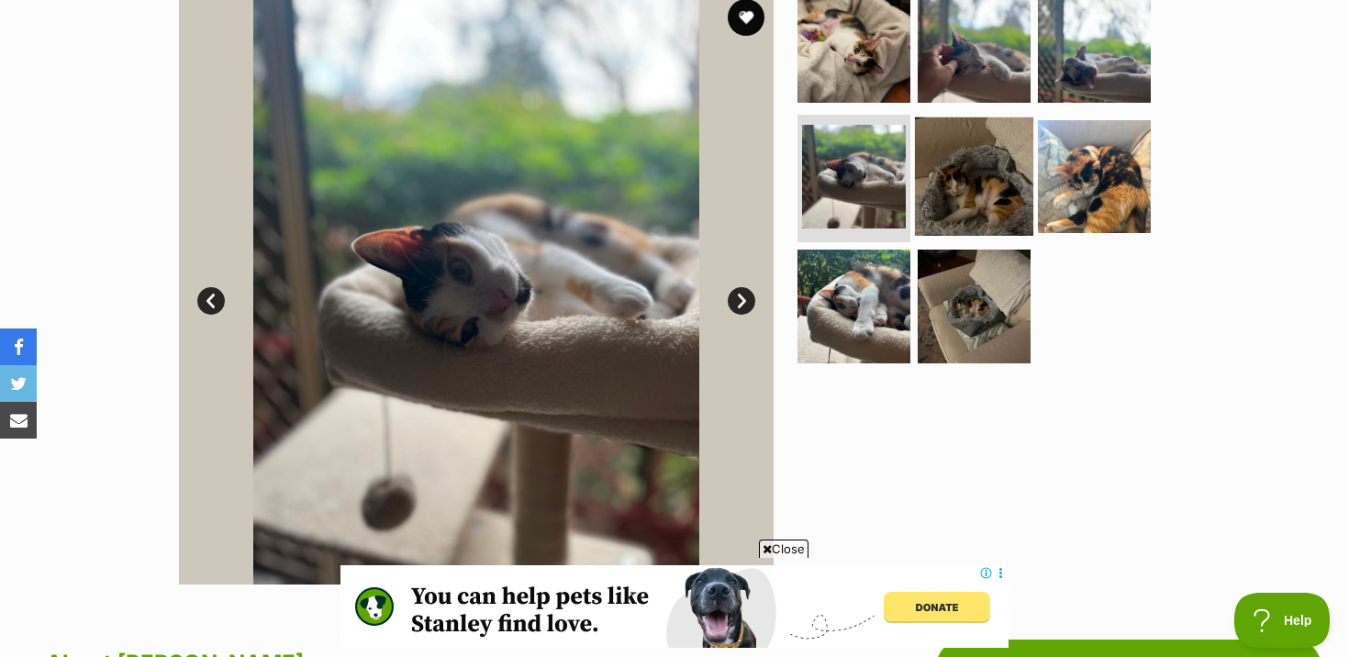
click at [975, 172] on img at bounding box center [974, 176] width 118 height 118
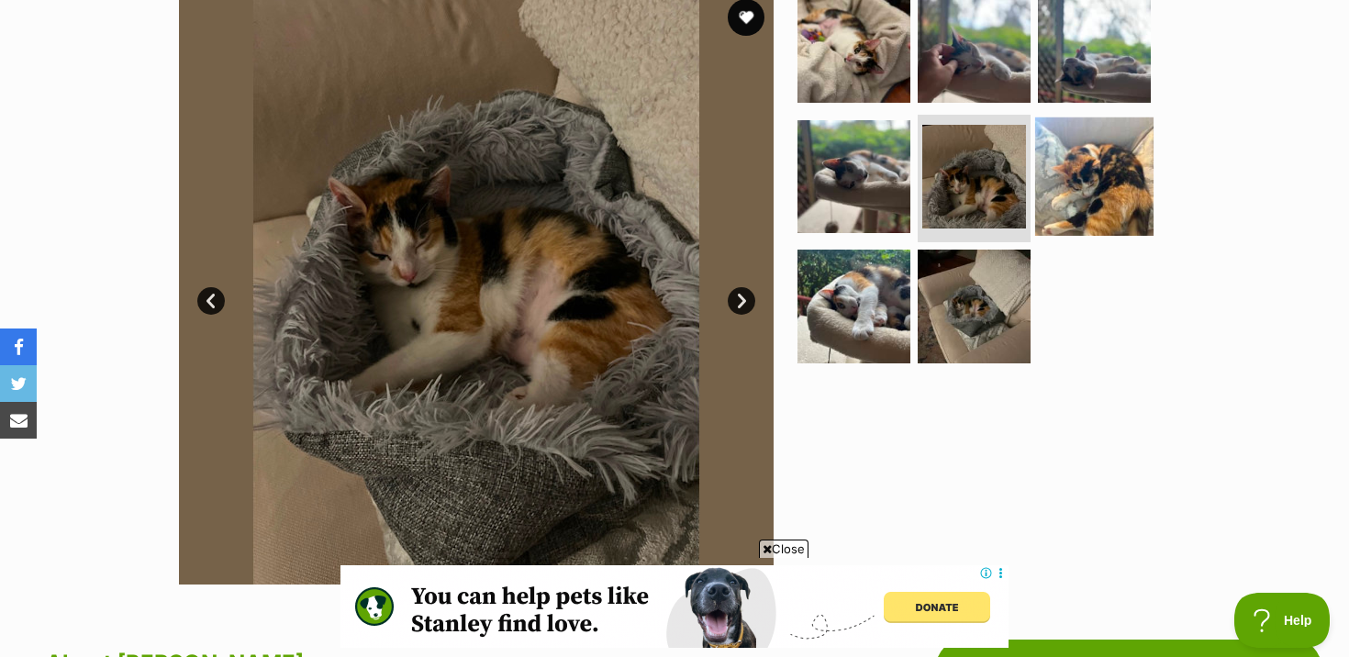
click at [1089, 171] on img at bounding box center [1094, 176] width 118 height 118
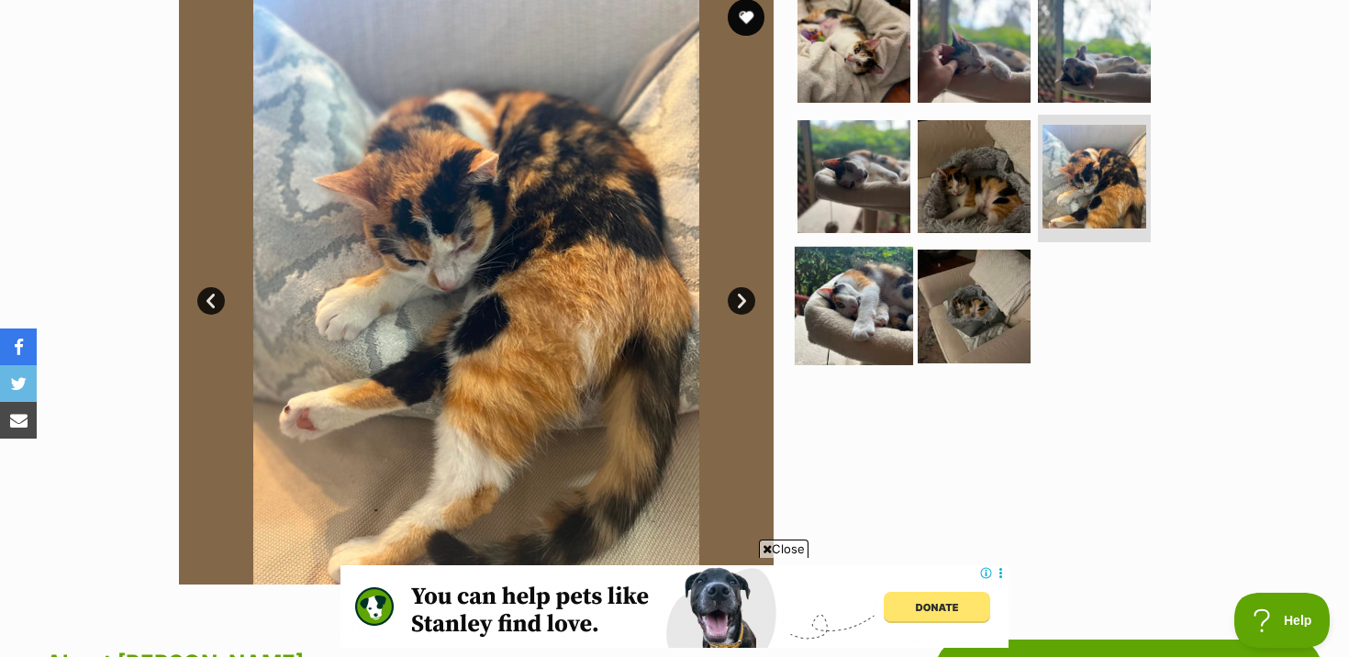
click at [845, 332] on img at bounding box center [854, 306] width 118 height 118
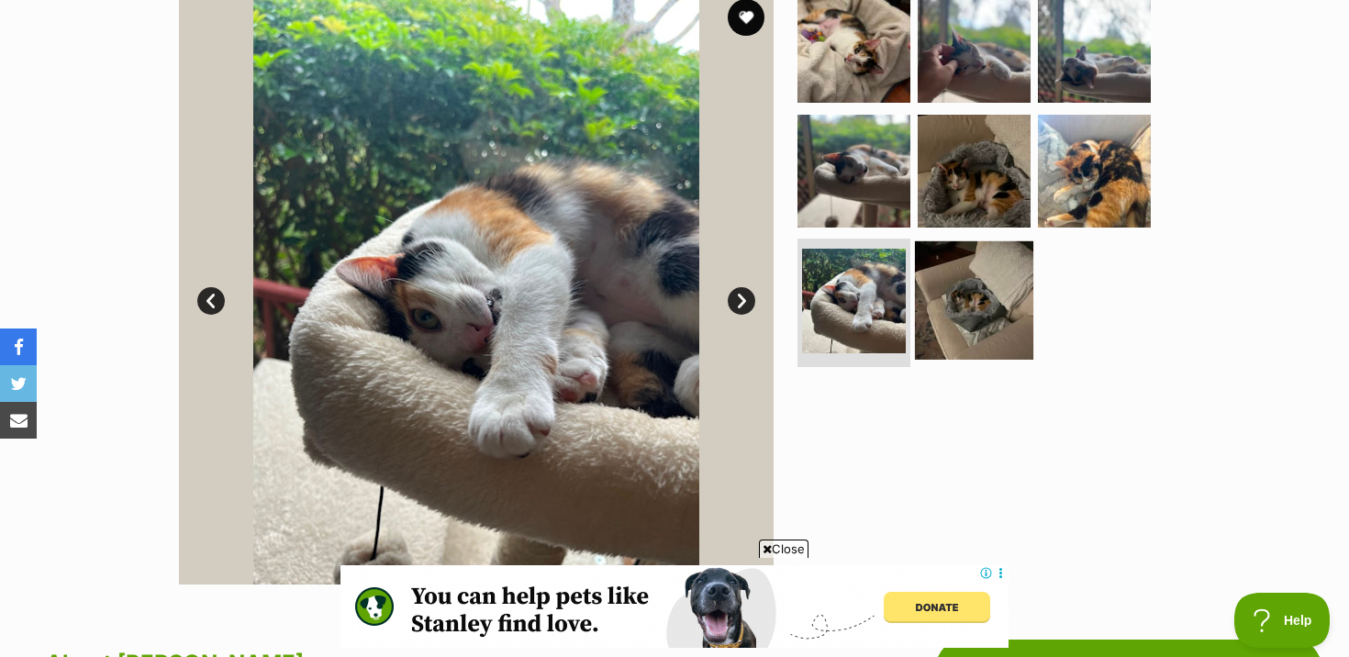
click at [939, 319] on img at bounding box center [974, 300] width 118 height 118
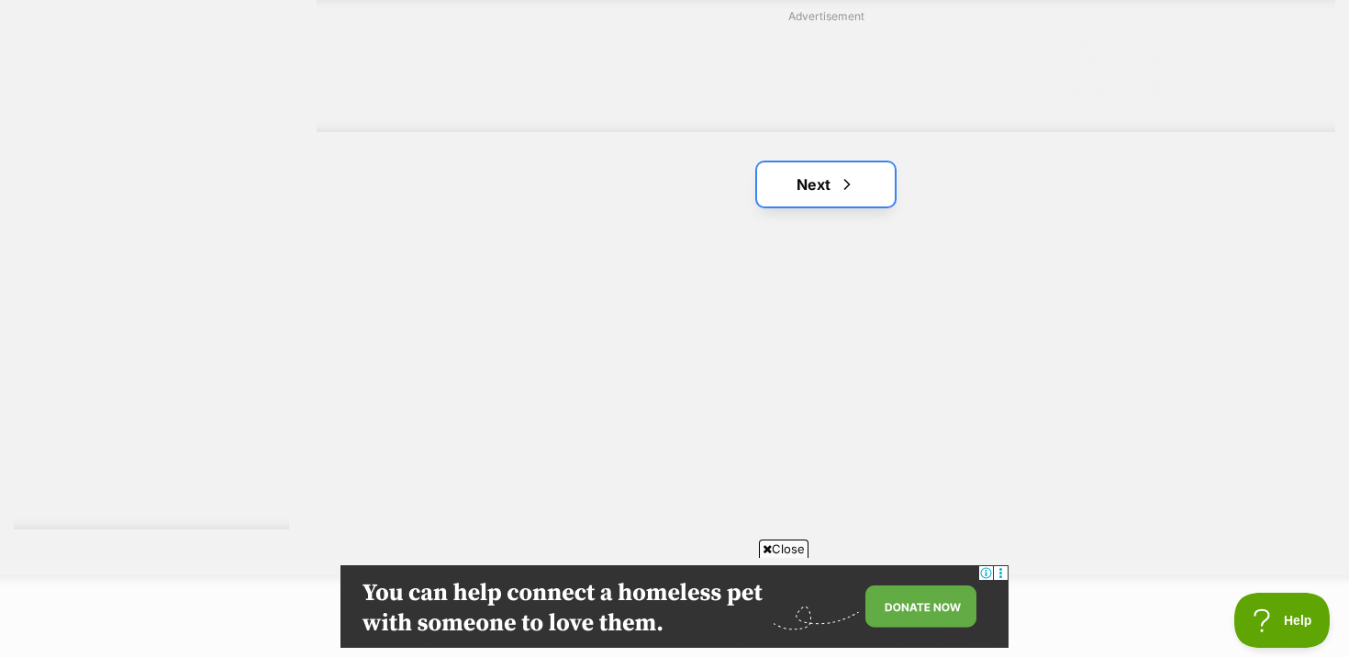
click at [781, 192] on link "Next" at bounding box center [826, 184] width 138 height 44
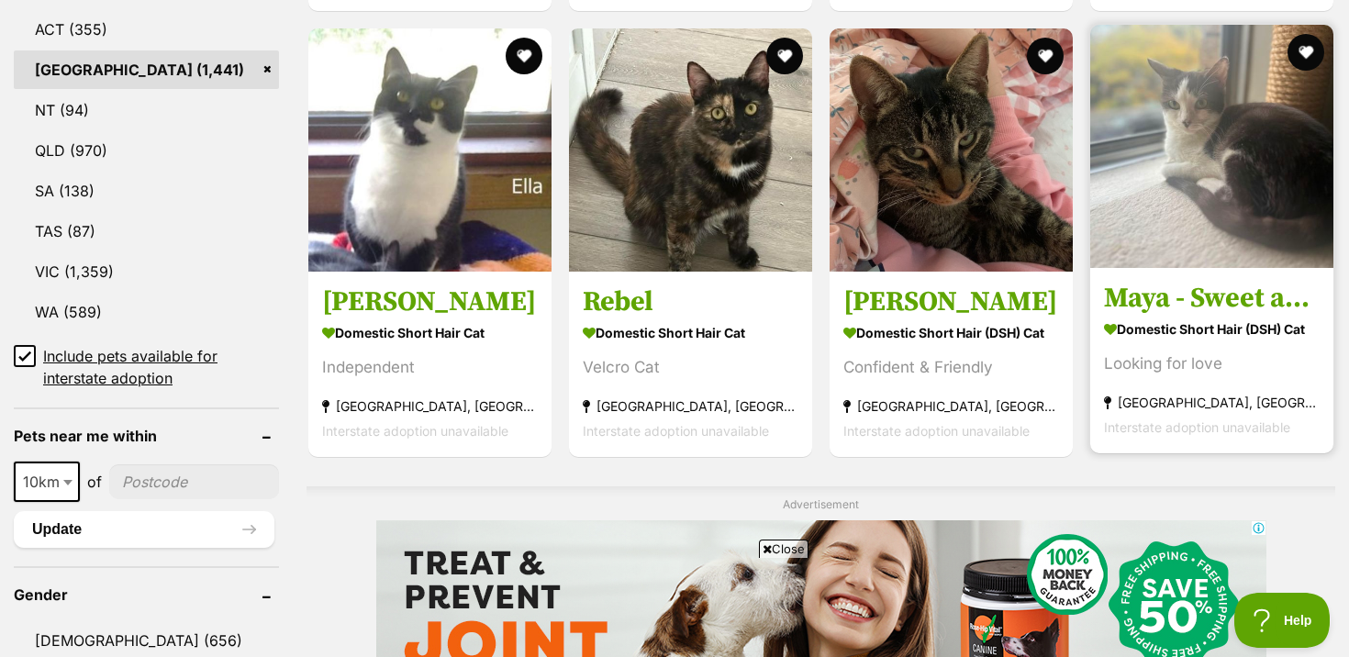
click at [1145, 285] on h3 "Maya - Sweet and Shy" at bounding box center [1212, 298] width 216 height 35
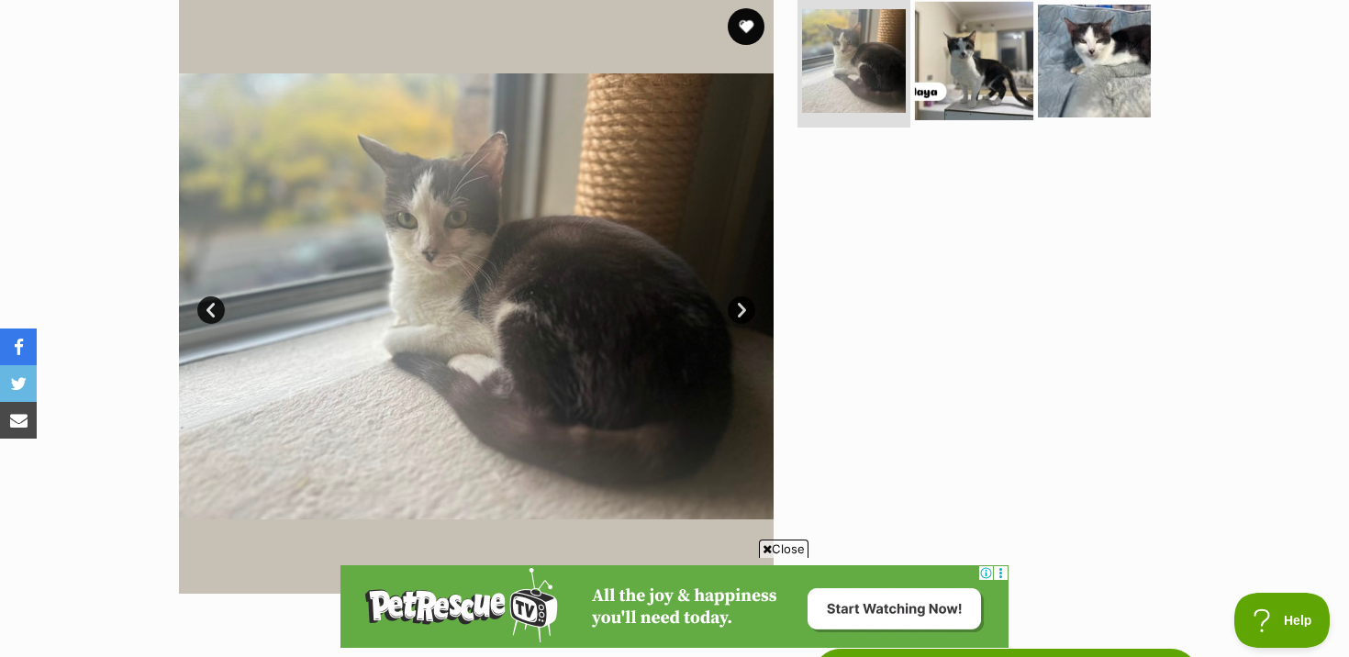
click at [990, 94] on img at bounding box center [974, 61] width 118 height 118
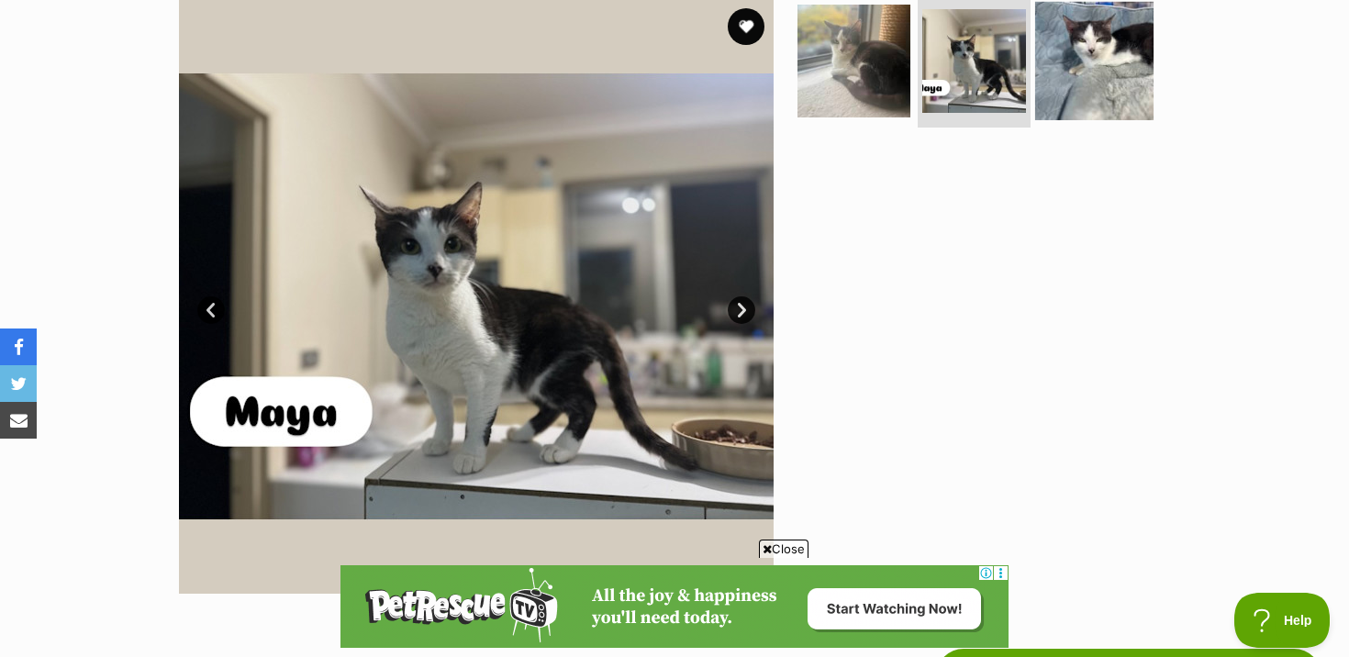
click at [1091, 59] on img at bounding box center [1094, 61] width 118 height 118
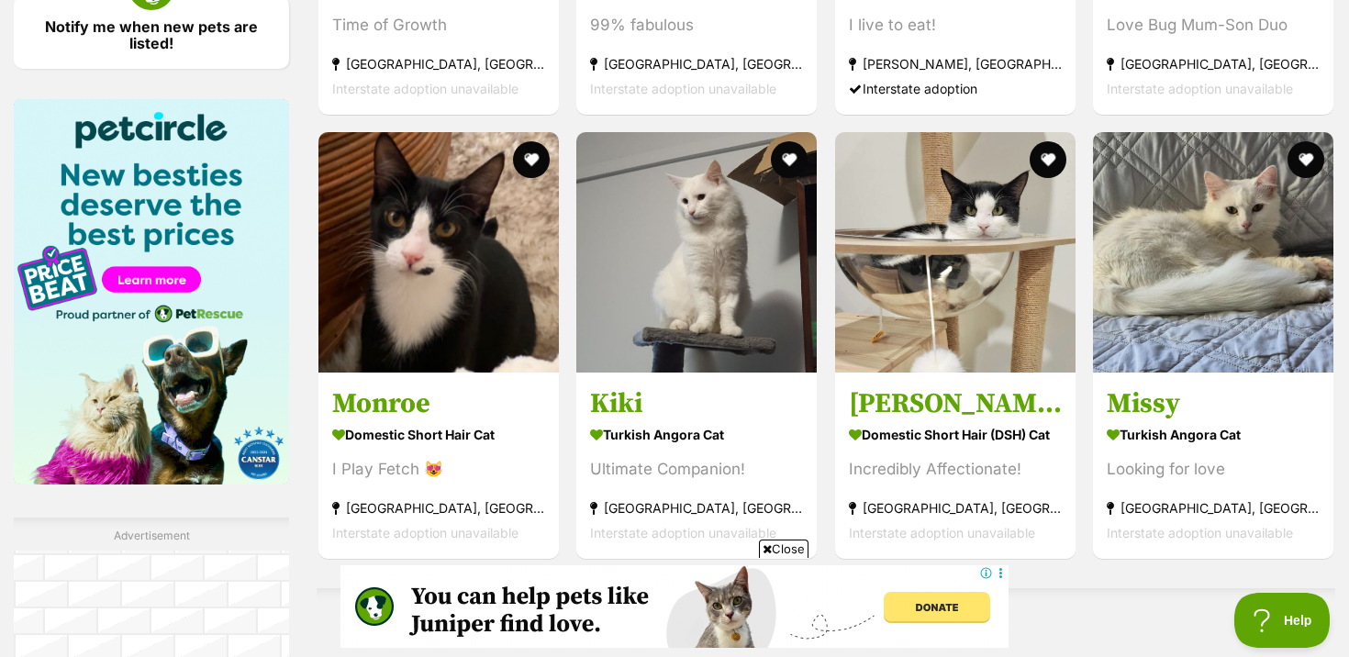
scroll to position [2783, 0]
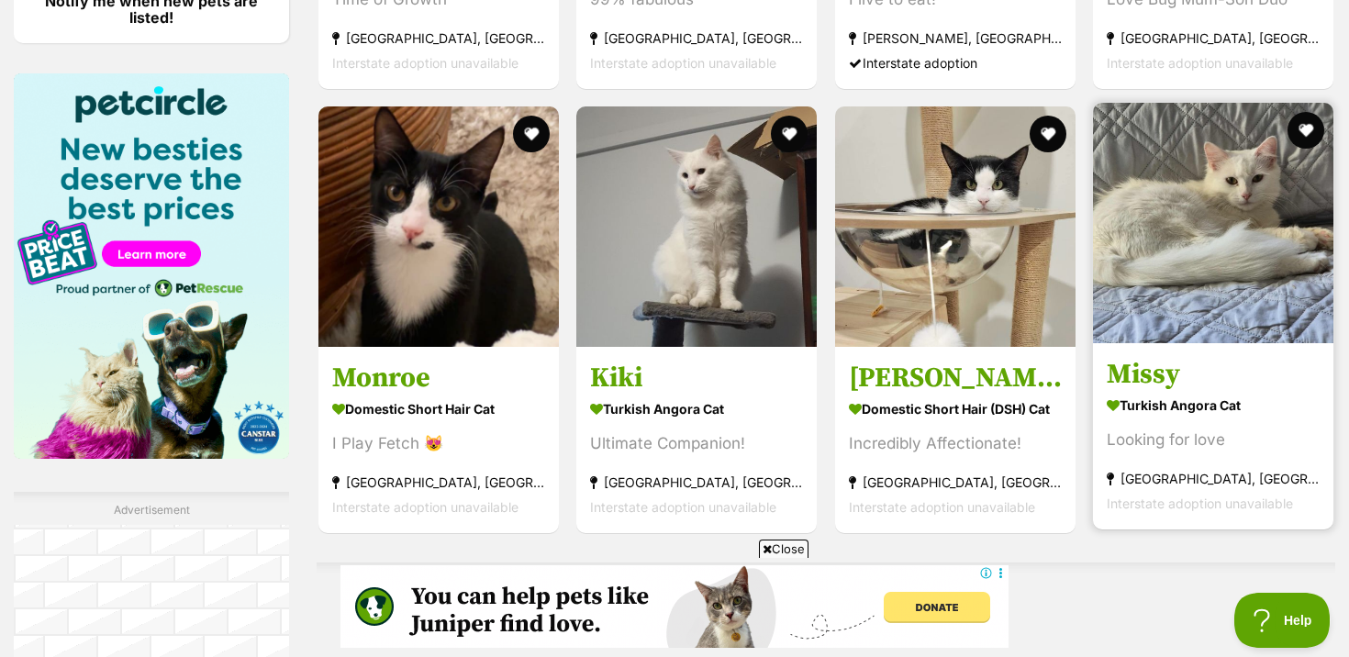
click at [1171, 321] on img at bounding box center [1213, 223] width 240 height 240
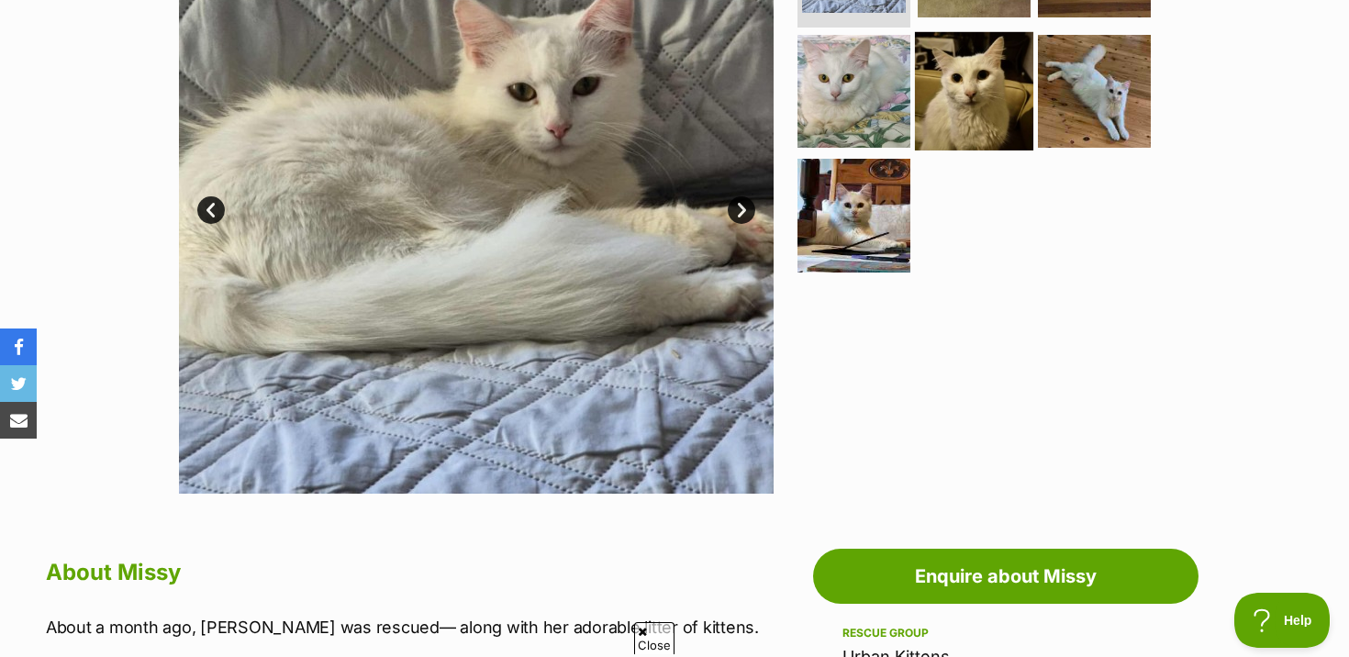
click at [977, 51] on img at bounding box center [974, 90] width 118 height 118
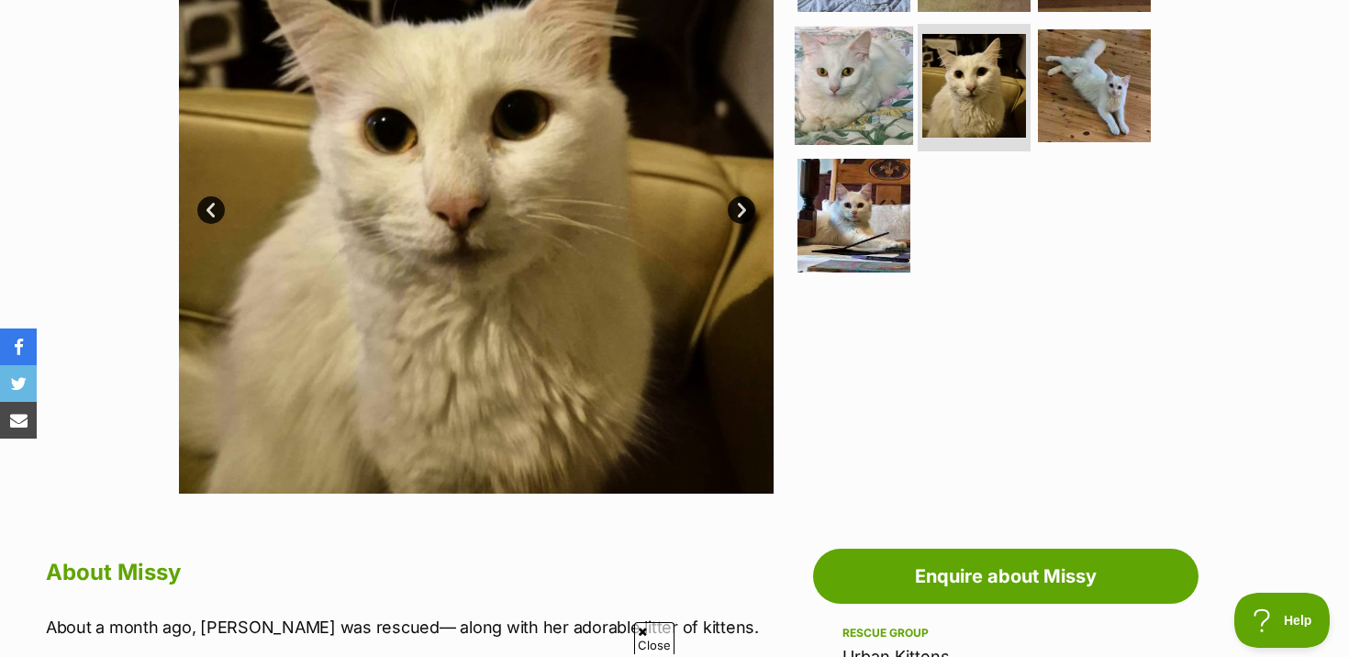
click at [894, 54] on img at bounding box center [854, 85] width 118 height 118
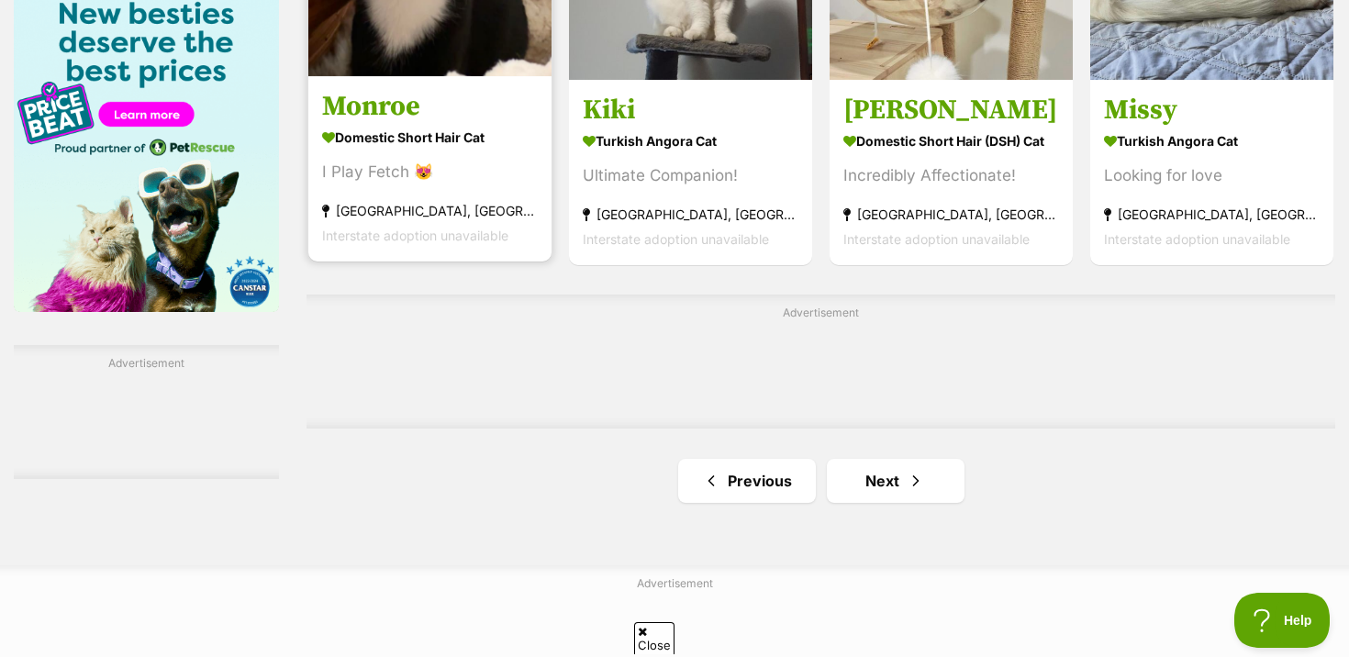
scroll to position [2920, 0]
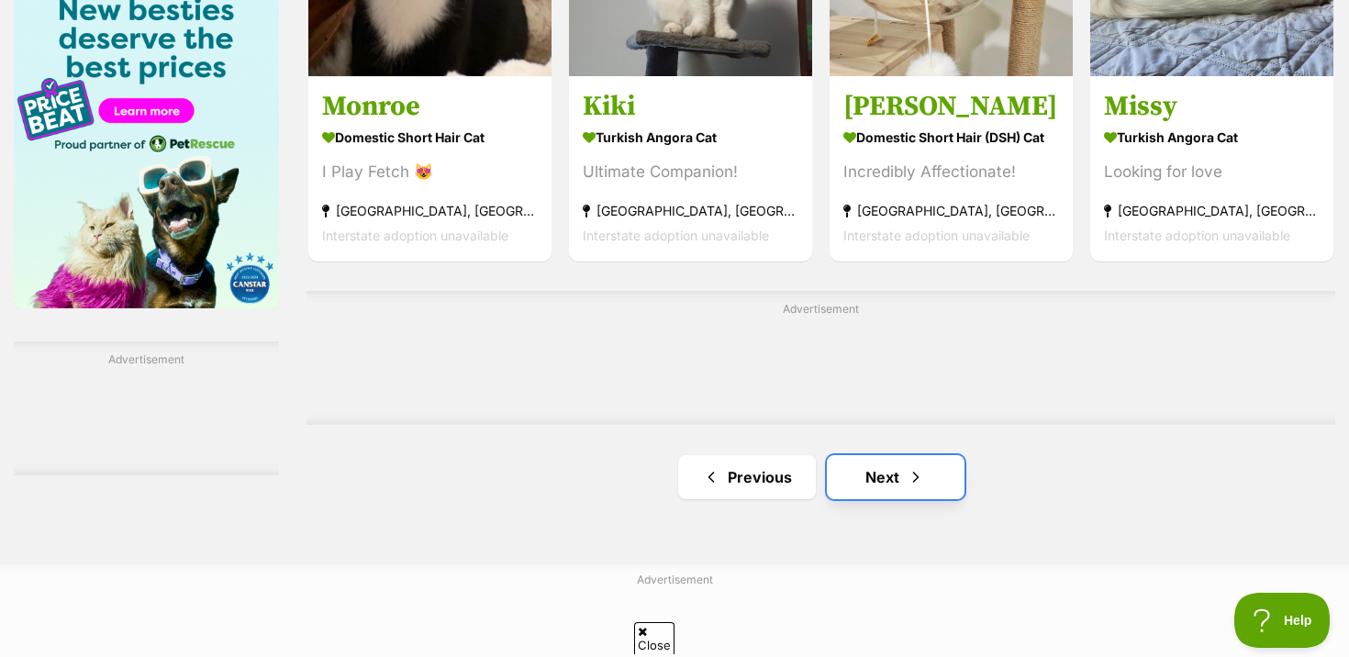
click at [860, 489] on link "Next" at bounding box center [896, 477] width 138 height 44
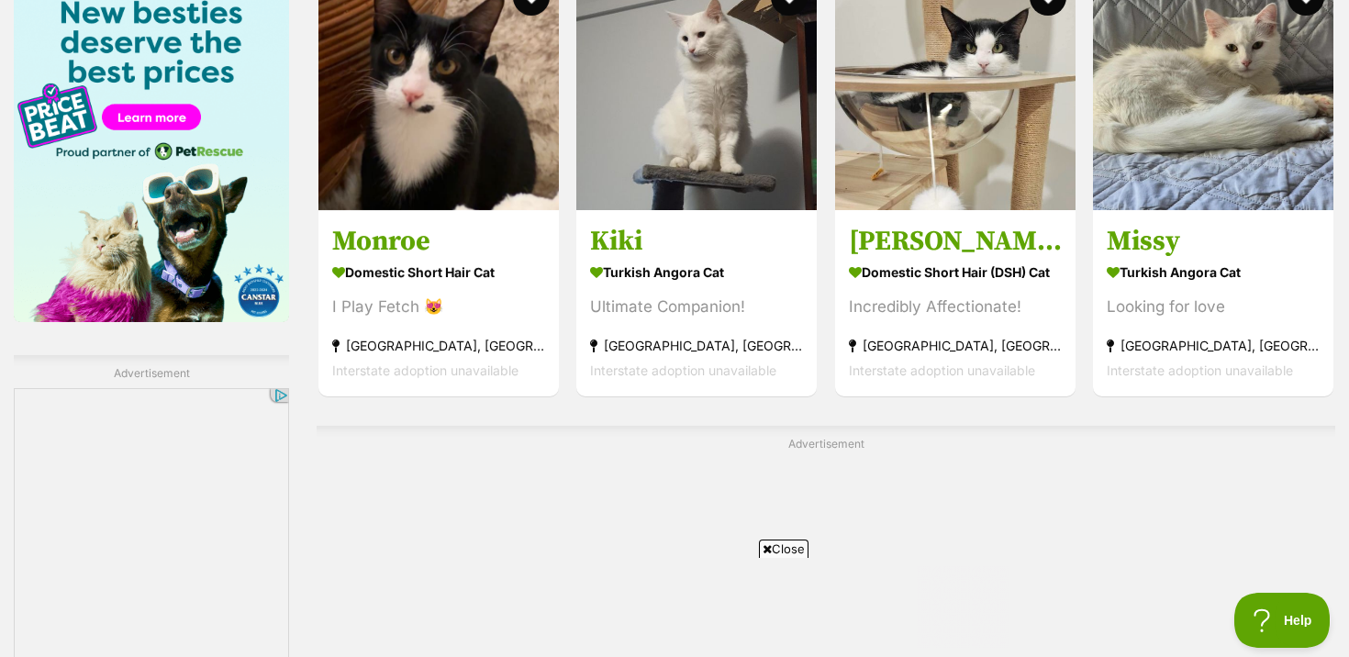
scroll to position [0, 0]
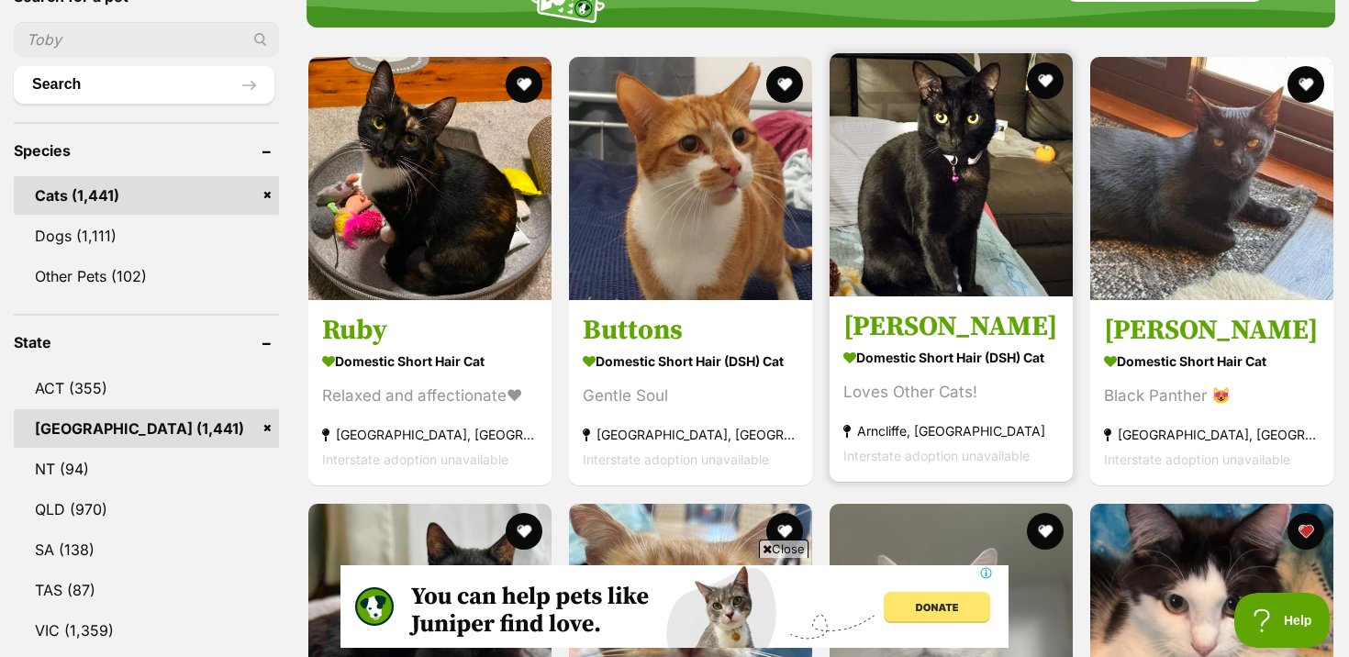
scroll to position [665, 0]
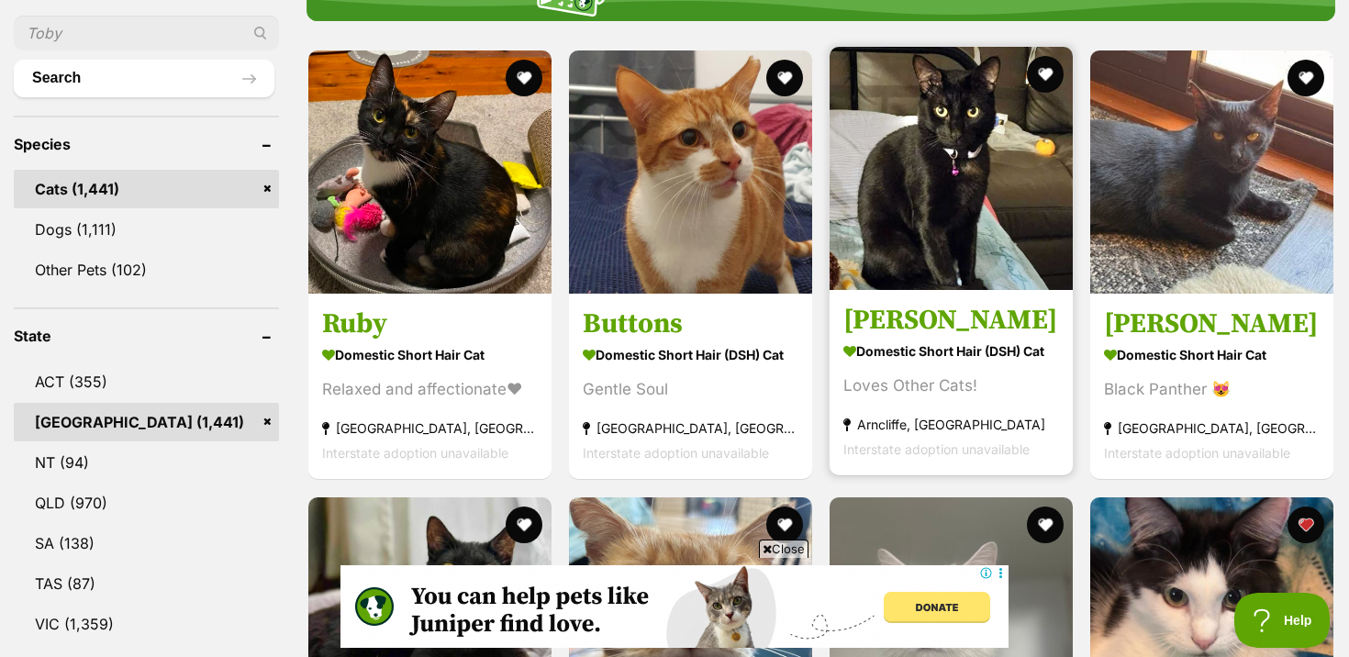
click at [948, 192] on img at bounding box center [951, 168] width 243 height 243
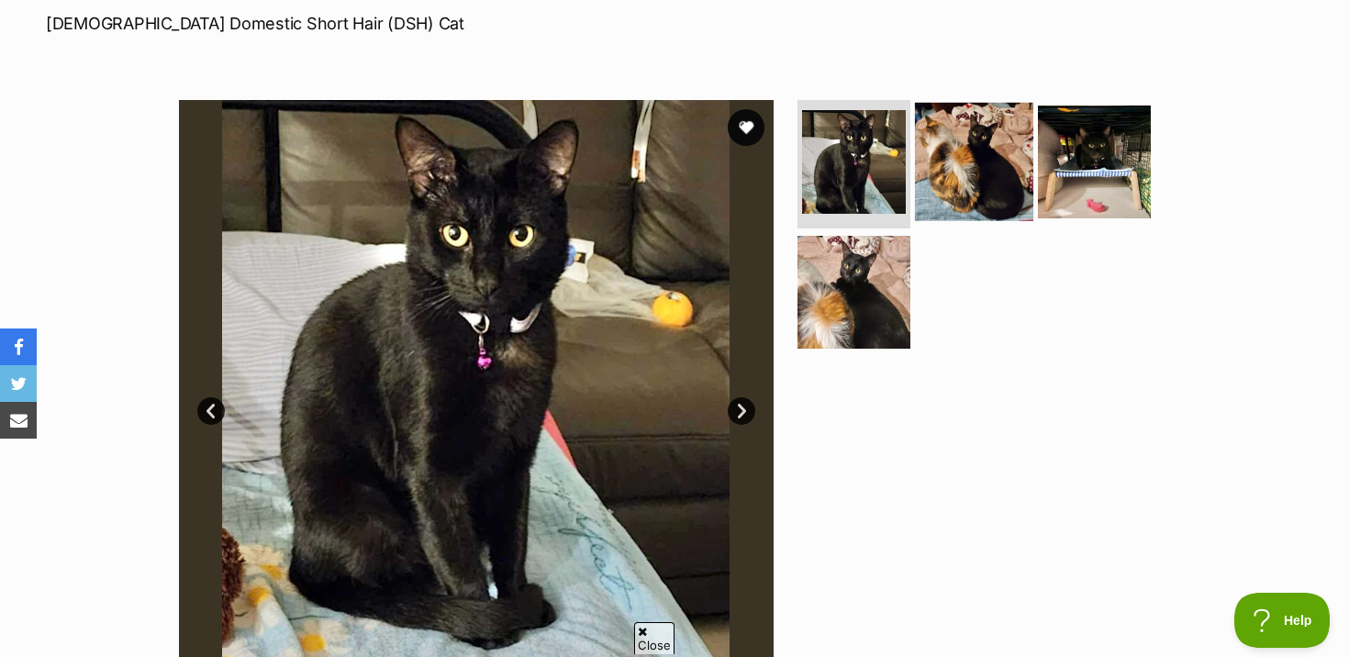
click at [965, 133] on img at bounding box center [974, 162] width 118 height 118
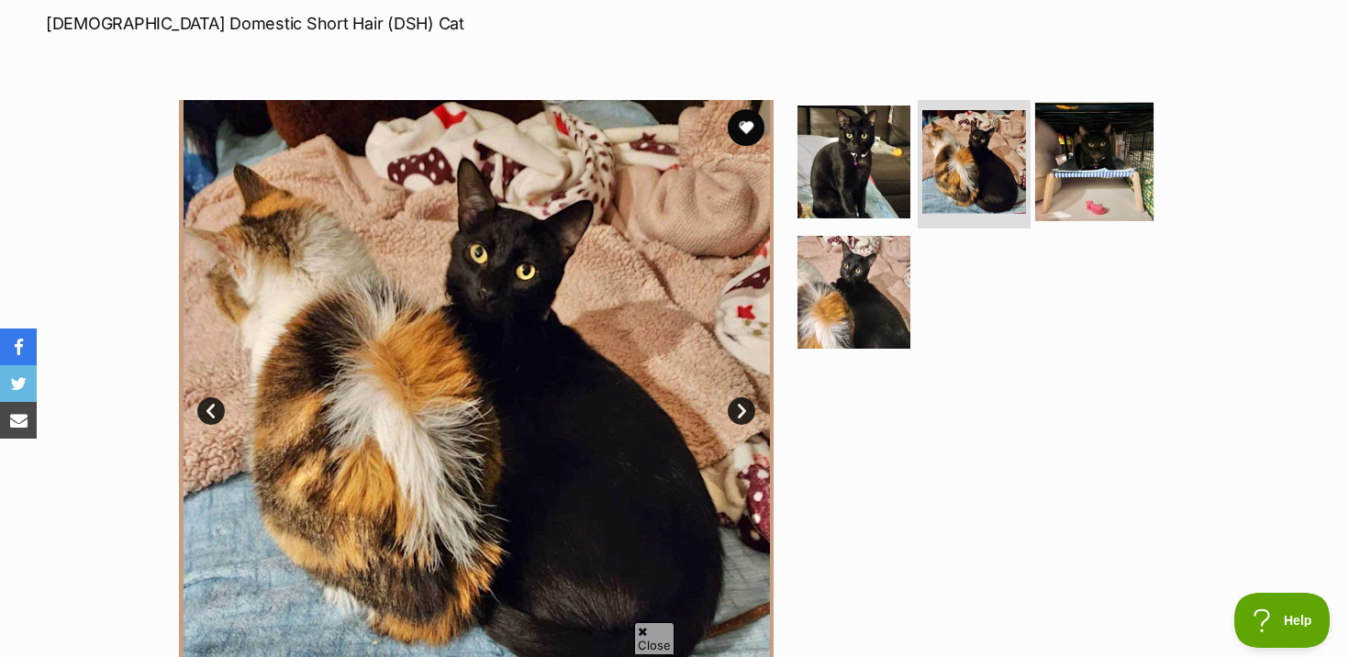
click at [1060, 141] on img at bounding box center [1094, 162] width 118 height 118
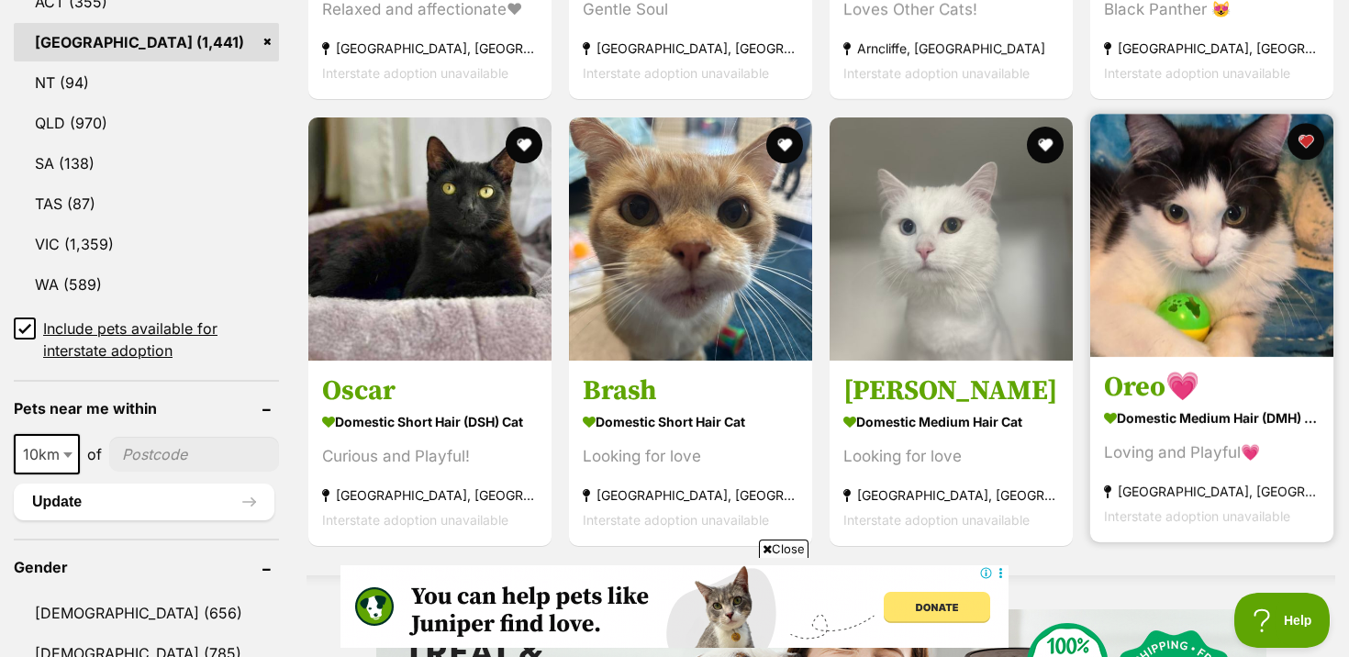
click at [1195, 352] on img at bounding box center [1211, 235] width 243 height 243
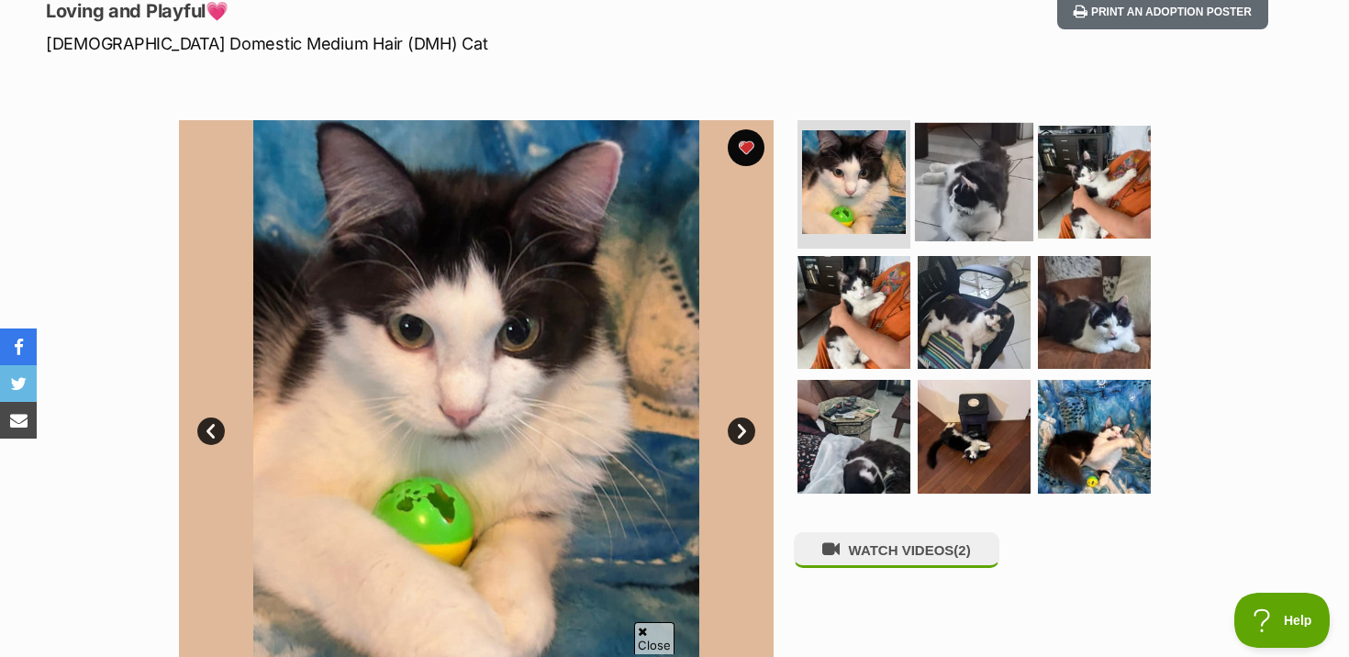
click at [958, 179] on img at bounding box center [974, 182] width 118 height 118
